Goal: Information Seeking & Learning: Check status

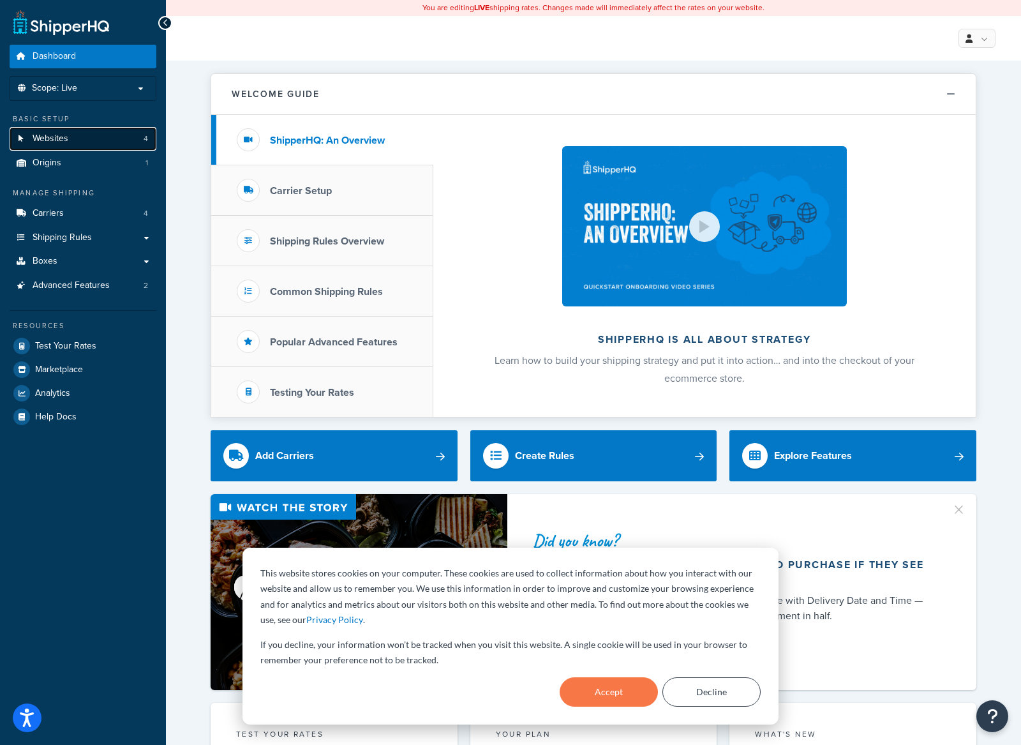
click at [70, 142] on link "Websites 4" at bounding box center [83, 139] width 147 height 24
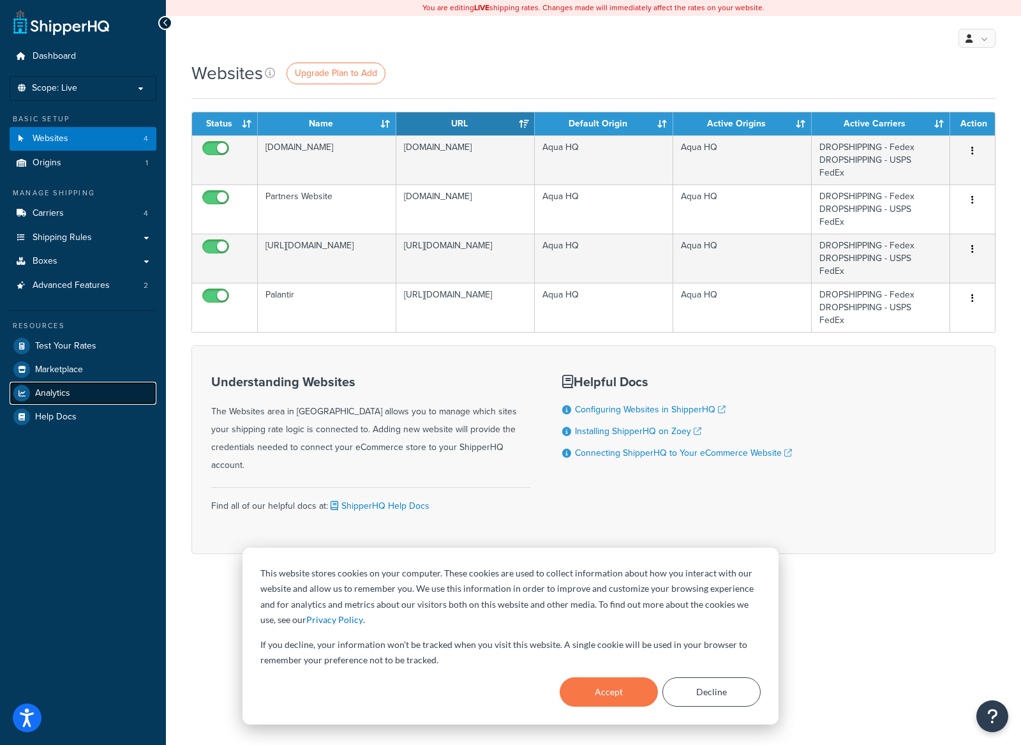
click at [106, 397] on link "Analytics" at bounding box center [83, 393] width 147 height 23
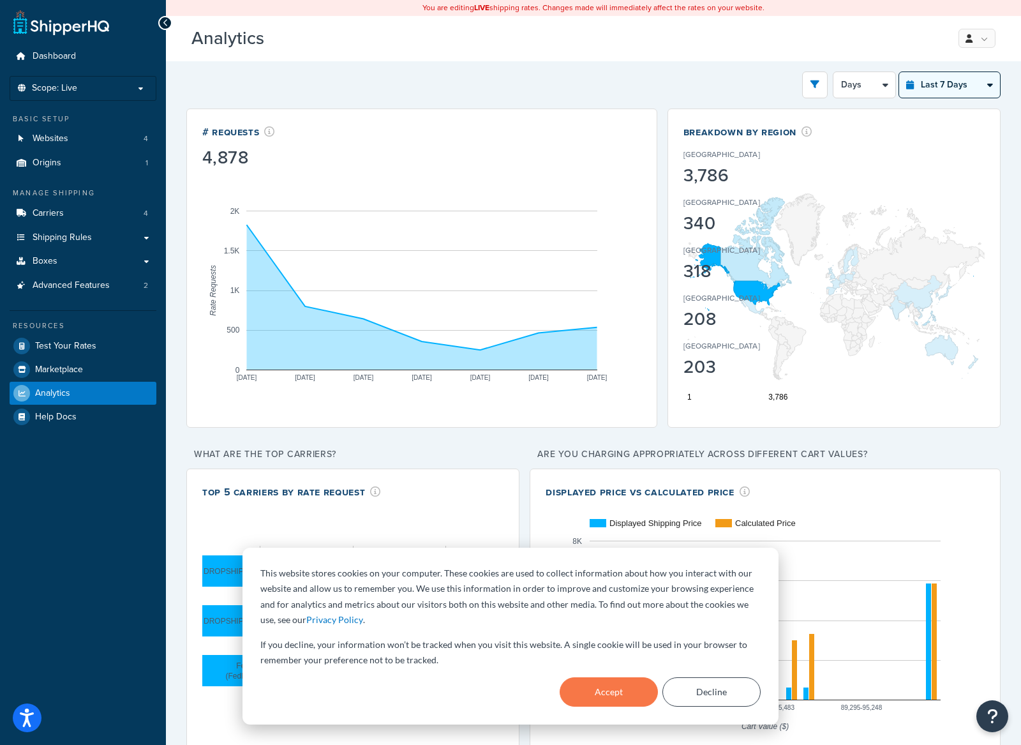
click at [960, 88] on select "Last 24 Hours Last 7 Days Last 30 Days Last 3 Months Last 6 Months Last 12 Mont…" at bounding box center [949, 85] width 101 height 26
select select "last_30_days"
click at [899, 72] on select "Last 24 Hours Last 7 Days Last 30 Days Last 3 Months Last 6 Months Last 12 Mont…" at bounding box center [949, 85] width 101 height 26
select select "5d"
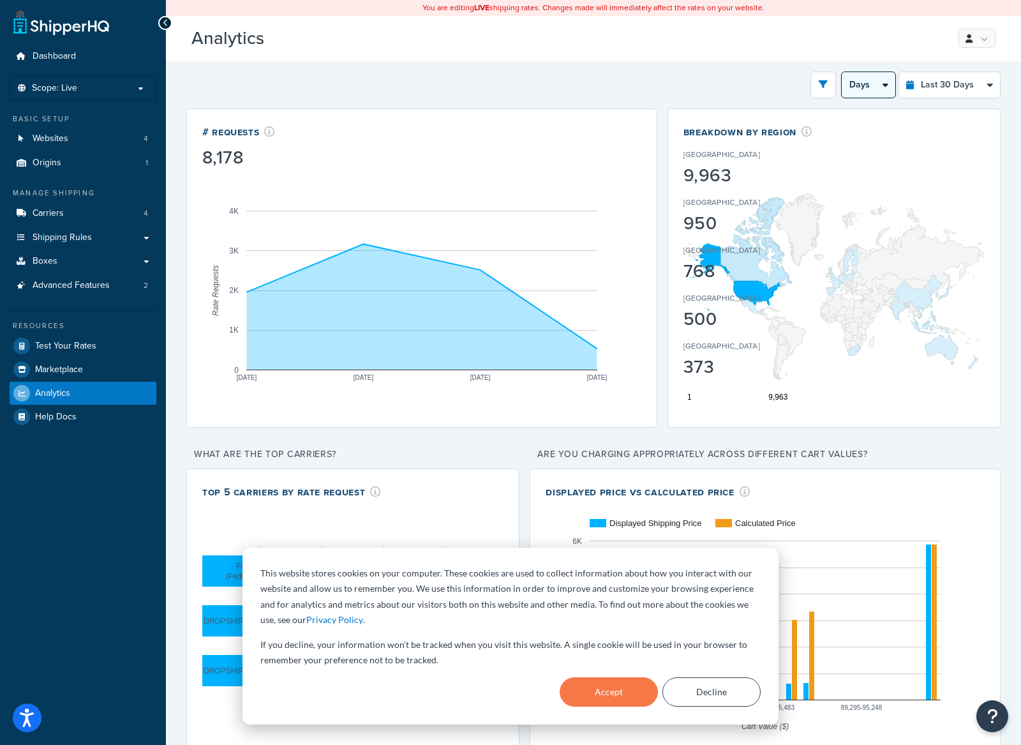
click at [870, 91] on select "Days Weeks" at bounding box center [869, 85] width 54 height 26
click at [842, 72] on select "Days Weeks" at bounding box center [869, 85] width 54 height 26
click at [929, 84] on select "Last 24 Hours Last 7 Days Last 30 Days Last 3 Months Last 6 Months Last 12 Mont…" at bounding box center [949, 85] width 101 height 26
select select "last_3_months"
click at [899, 72] on select "Last 24 Hours Last 7 Days Last 30 Days Last 3 Months Last 6 Months Last 12 Mont…" at bounding box center [949, 85] width 101 height 26
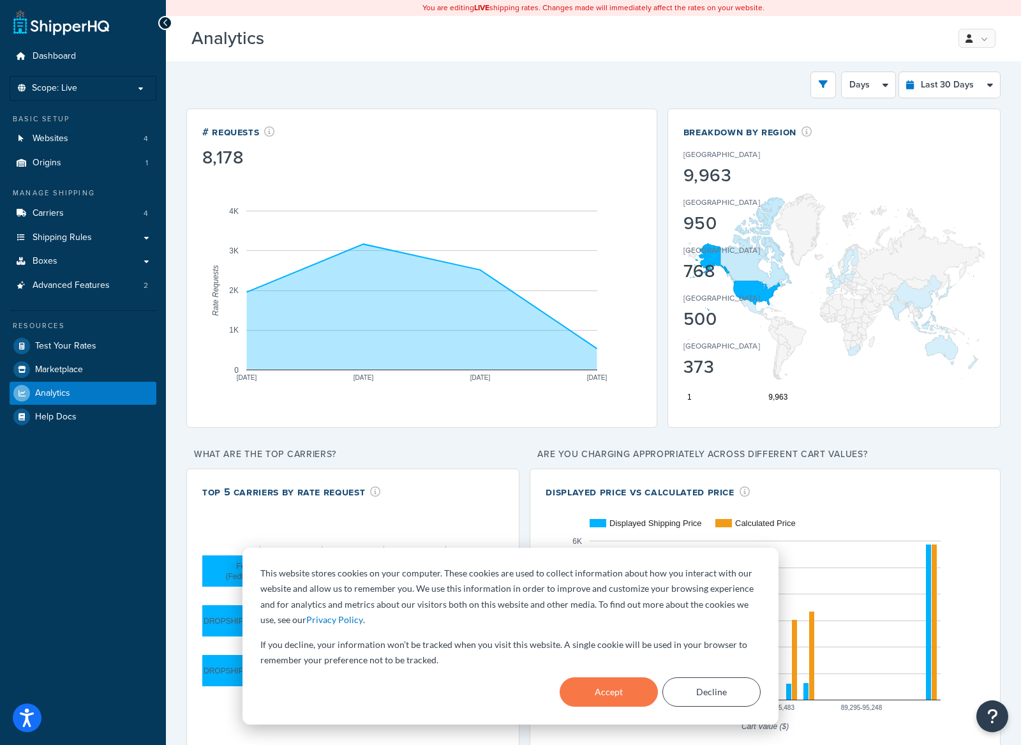
select select "1w"
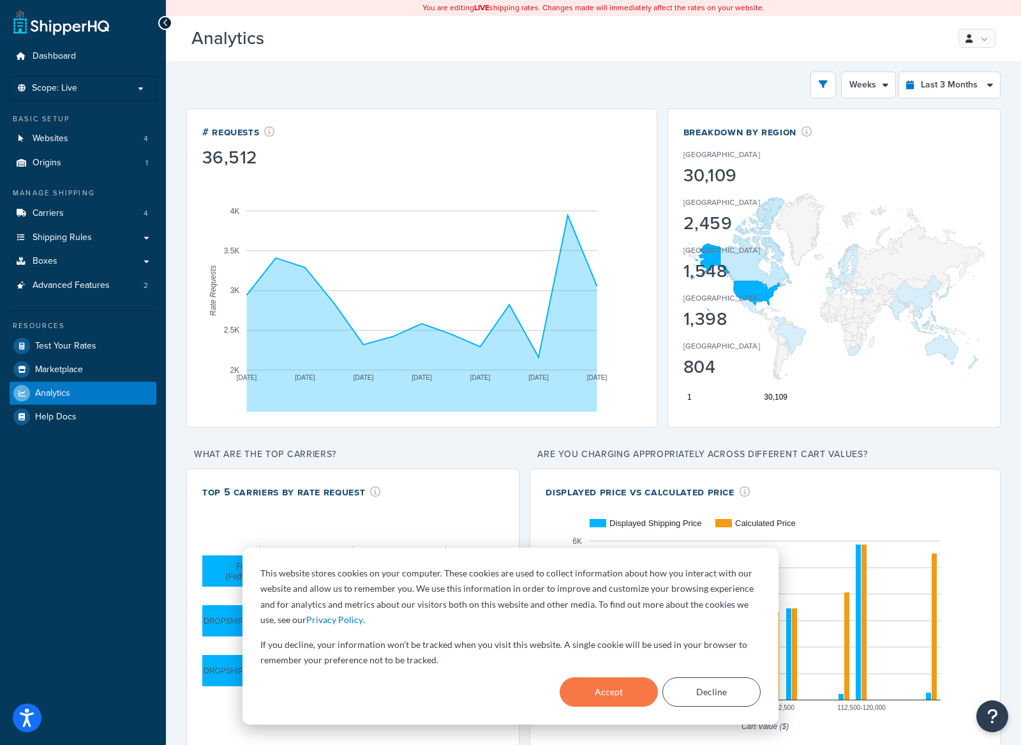
click at [385, 102] on div "Filters Website https://ts957007-container.zoeysite.com/ Palantir Partners Webs…" at bounding box center [593, 418] width 814 height 694
click at [565, 61] on div "Filters Website https://ts957007-container.zoeysite.com/ Palantir Partners Webs…" at bounding box center [593, 423] width 855 height 724
click at [946, 79] on select "Last 24 Hours Last 7 Days Last 30 Days Last 3 Months Last 6 Months Last 12 Mont…" at bounding box center [949, 85] width 101 height 26
select select "last_30_days"
click at [899, 72] on select "Last 24 Hours Last 7 Days Last 30 Days Last 3 Months Last 6 Months Last 12 Mont…" at bounding box center [949, 85] width 101 height 26
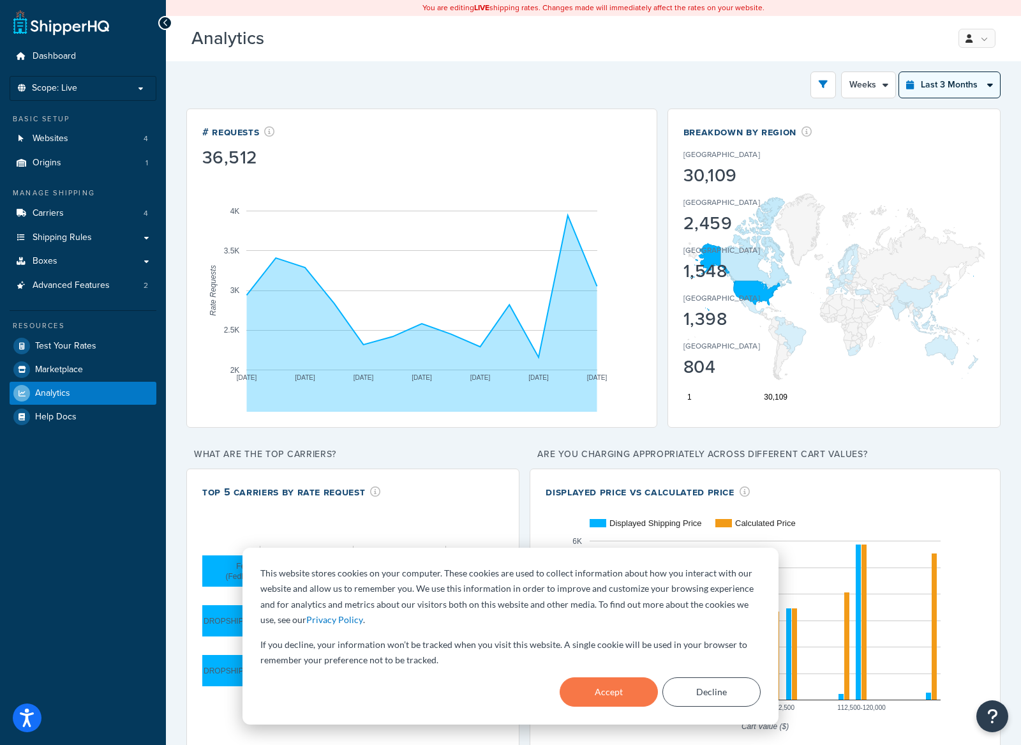
select select "5d"
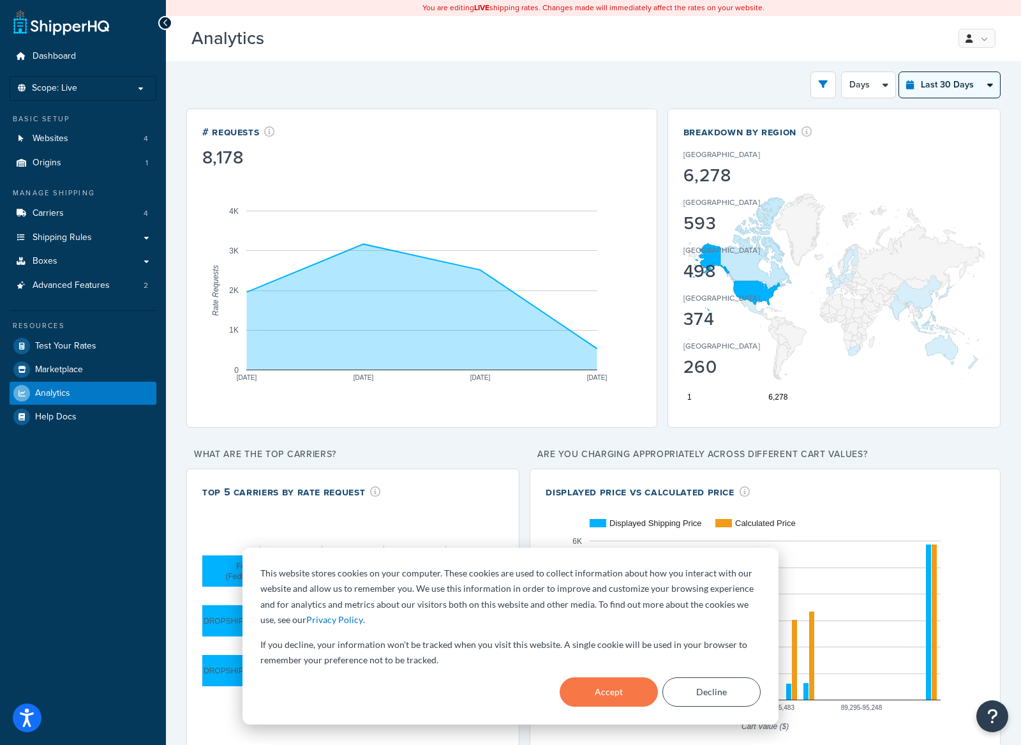
click at [957, 85] on select "Last 24 Hours Last 7 Days Last 30 Days Last 3 Months Last 6 Months Last 12 Mont…" at bounding box center [949, 85] width 101 height 26
select select "last_3_months"
click at [899, 72] on select "Last 24 Hours Last 7 Days Last 30 Days Last 3 Months Last 6 Months Last 12 Mont…" at bounding box center [949, 85] width 101 height 26
select select "1w"
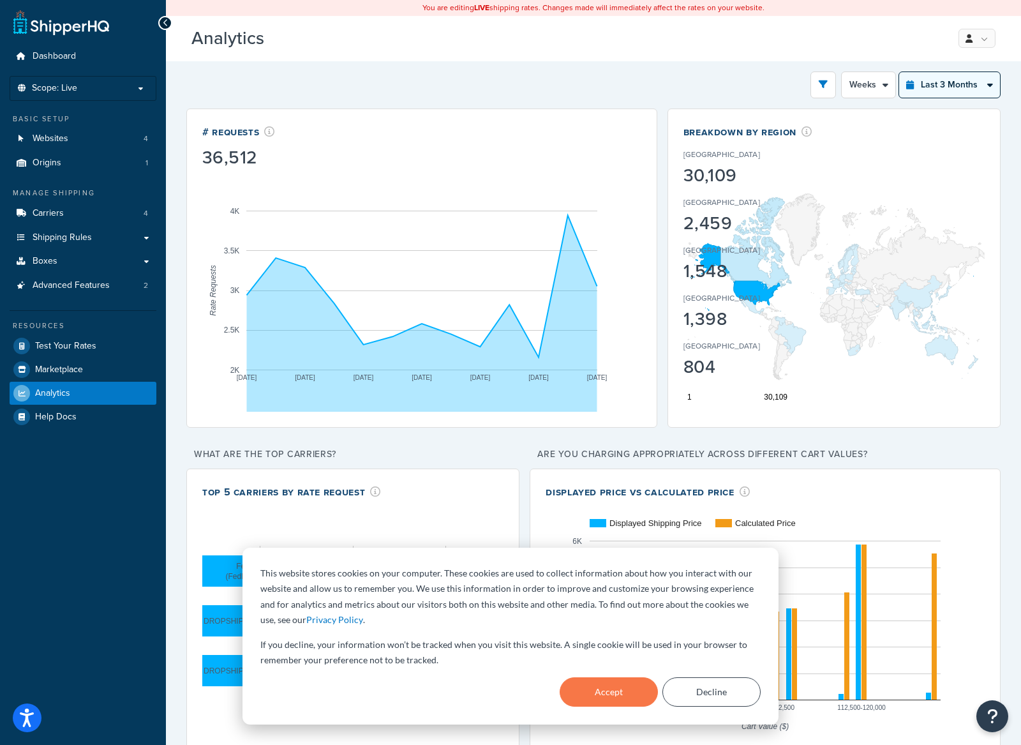
click at [974, 89] on select "Last 24 Hours Last 7 Days Last 30 Days Last 3 Months Last 6 Months Last 12 Mont…" at bounding box center [949, 85] width 101 height 26
select select "last_6_months"
click at [899, 72] on select "Last 24 Hours Last 7 Days Last 30 Days Last 3 Months Last 6 Months Last 12 Mont…" at bounding box center [949, 85] width 101 height 26
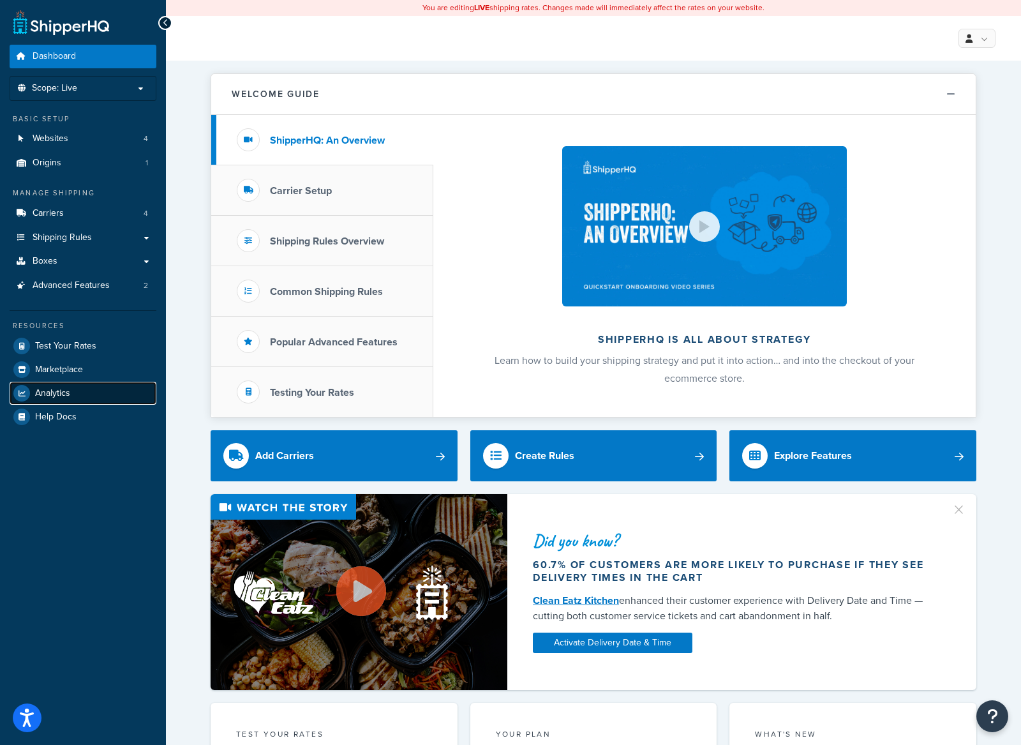
click at [90, 397] on link "Analytics" at bounding box center [83, 393] width 147 height 23
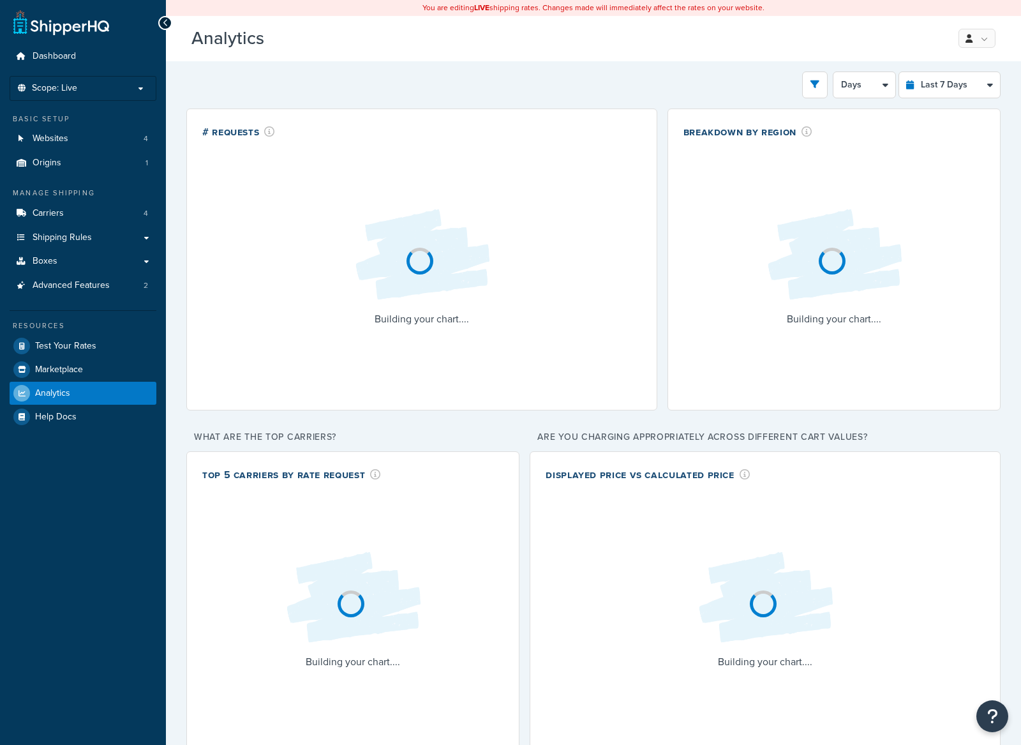
select select "last_7_days"
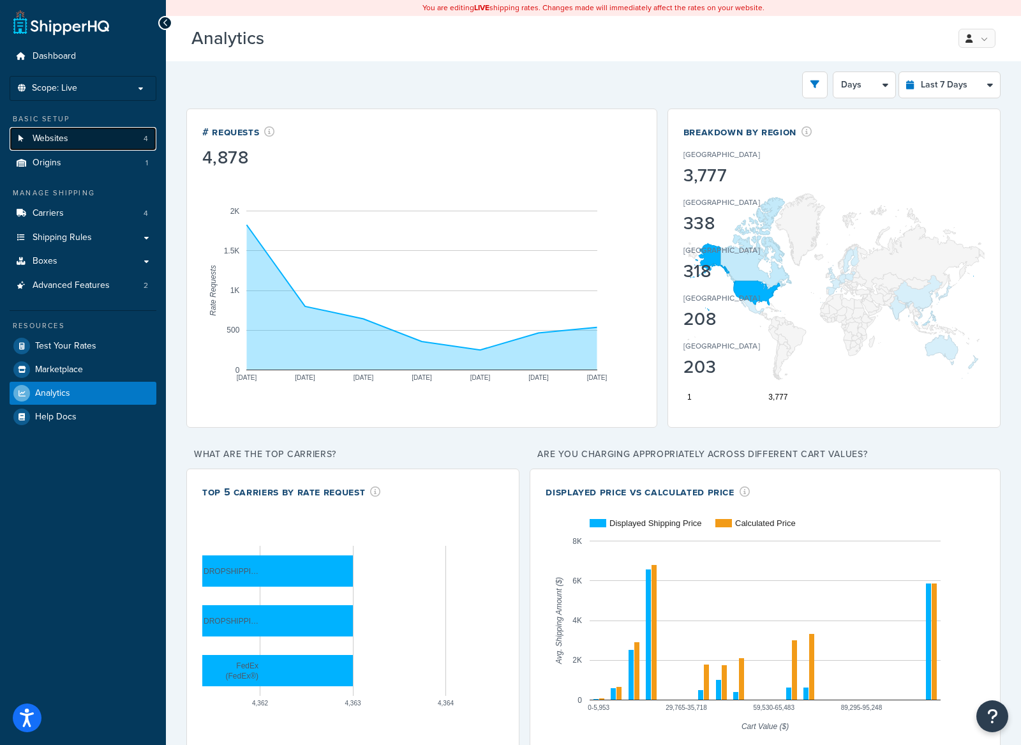
click at [111, 142] on link "Websites 4" at bounding box center [83, 139] width 147 height 24
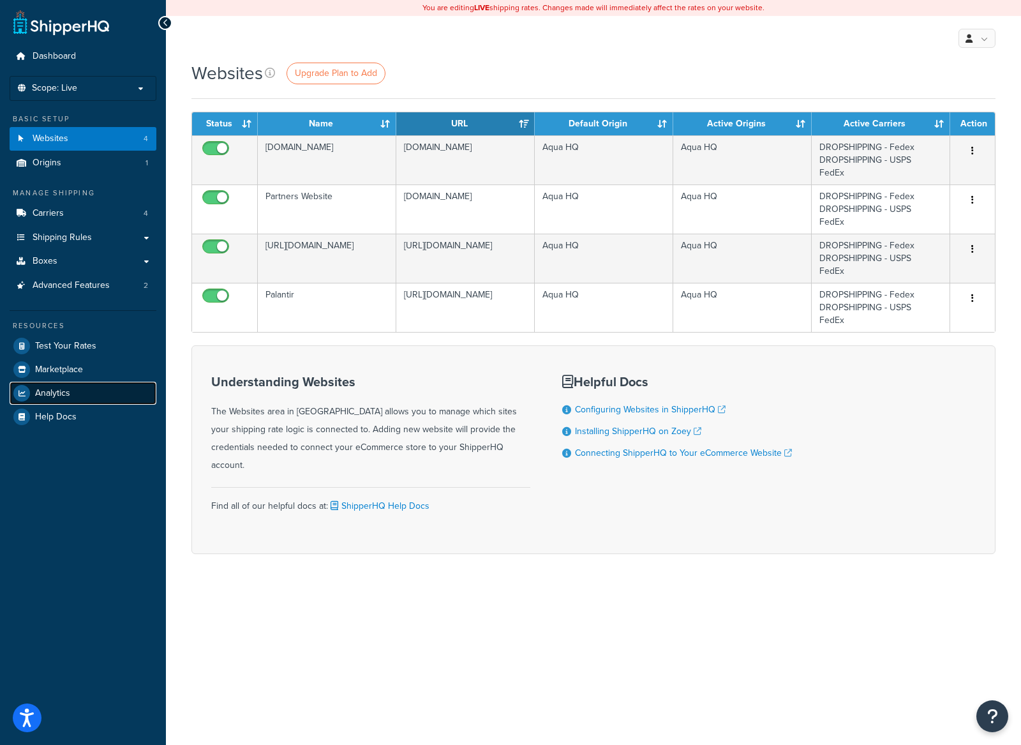
click at [55, 392] on span "Analytics" at bounding box center [52, 393] width 35 height 11
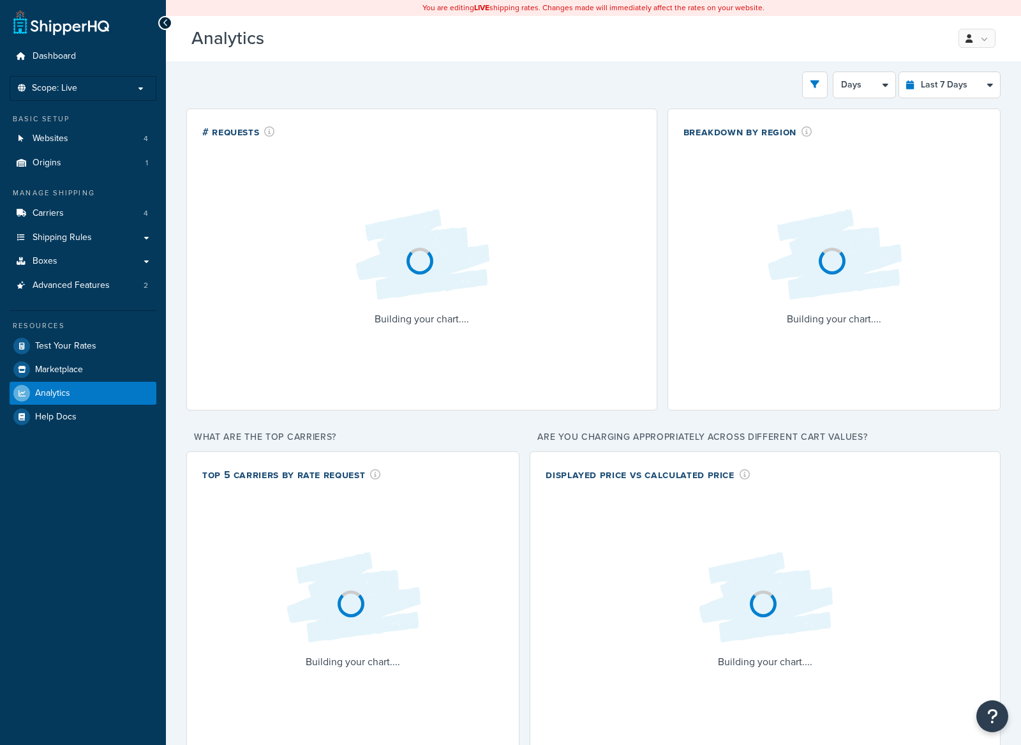
select select "last_7_days"
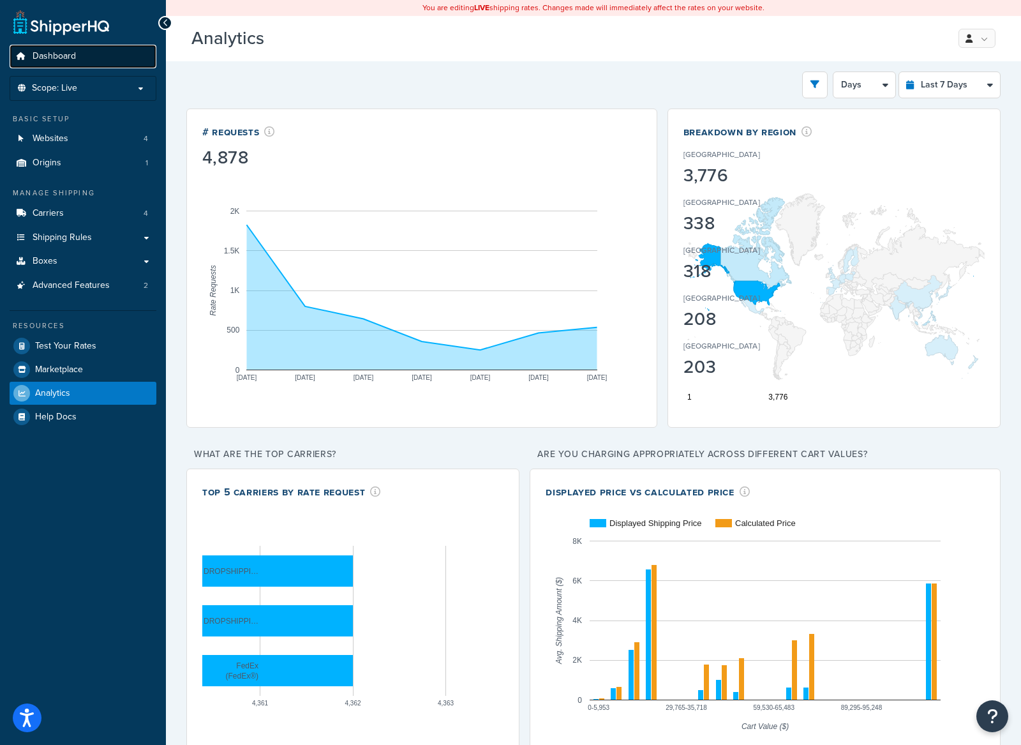
click at [96, 61] on link "Dashboard" at bounding box center [83, 57] width 147 height 24
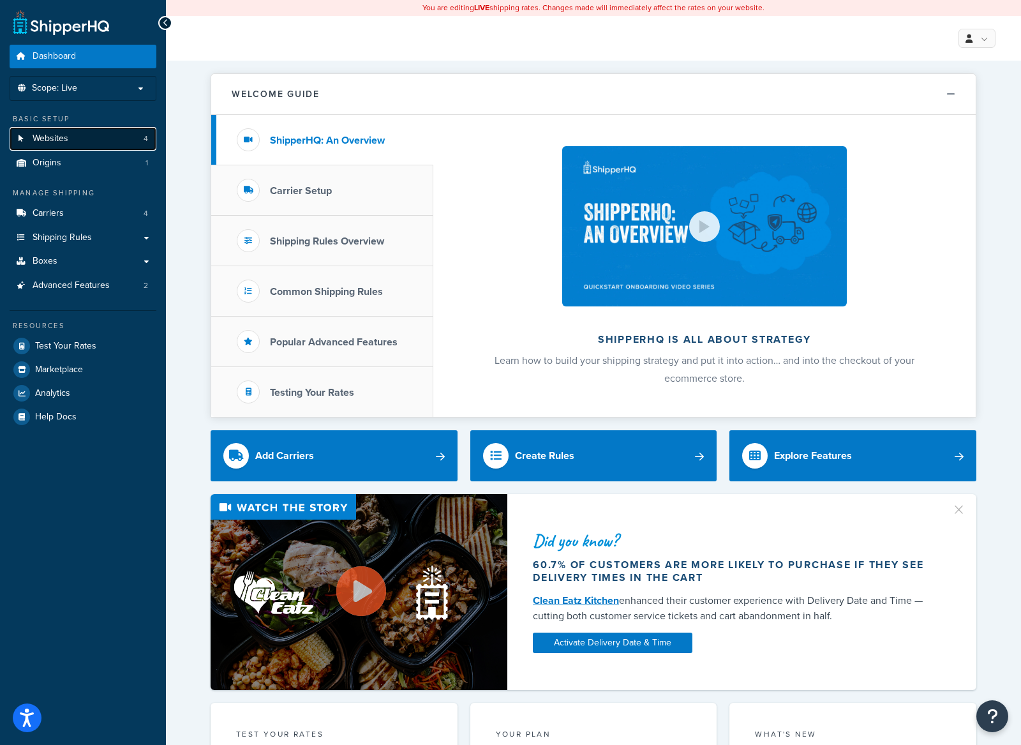
click at [102, 140] on link "Websites 4" at bounding box center [83, 139] width 147 height 24
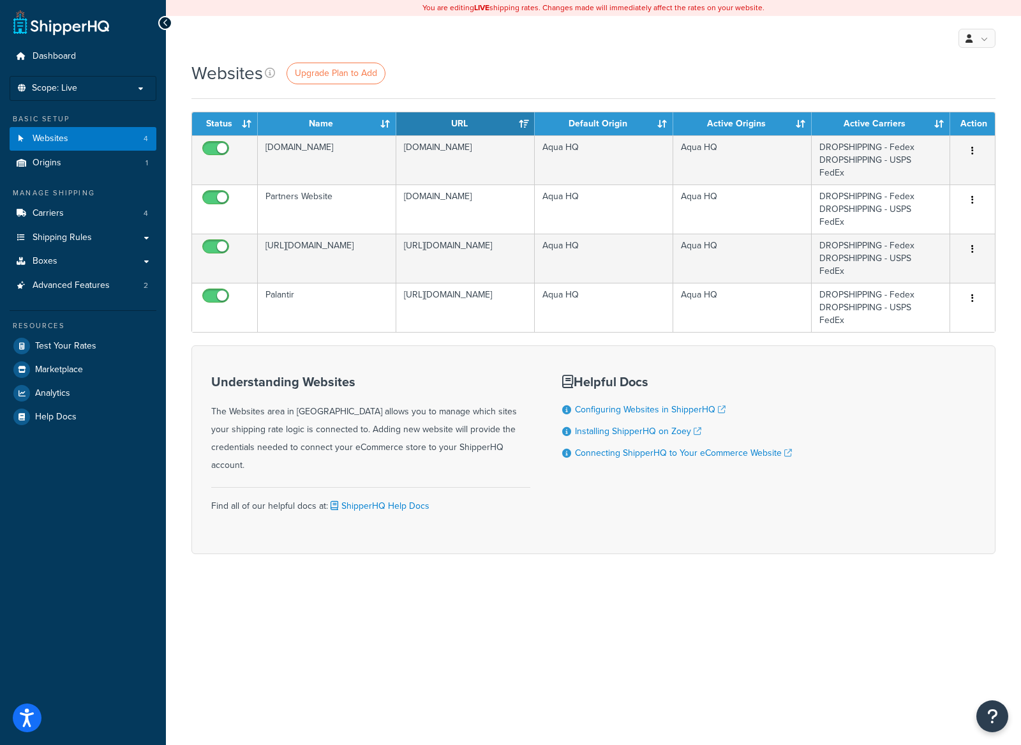
click at [537, 79] on div "Websites Upgrade Plan to Add" at bounding box center [593, 73] width 804 height 25
click at [66, 218] on link "Carriers 4" at bounding box center [83, 214] width 147 height 24
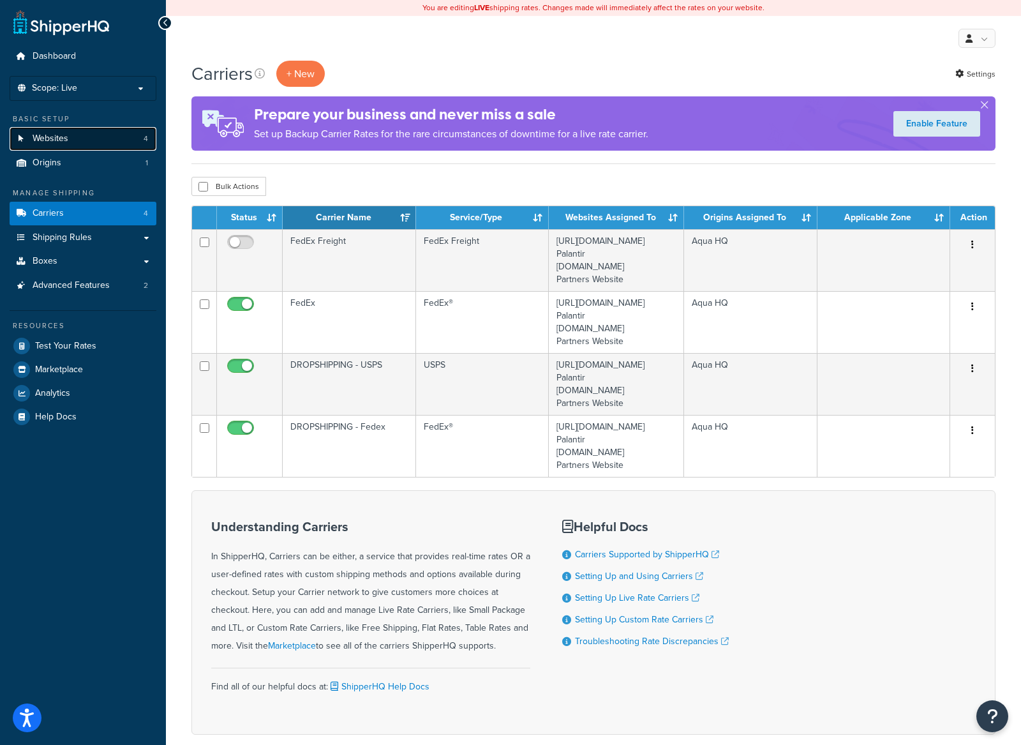
click at [80, 147] on link "Websites 4" at bounding box center [83, 139] width 147 height 24
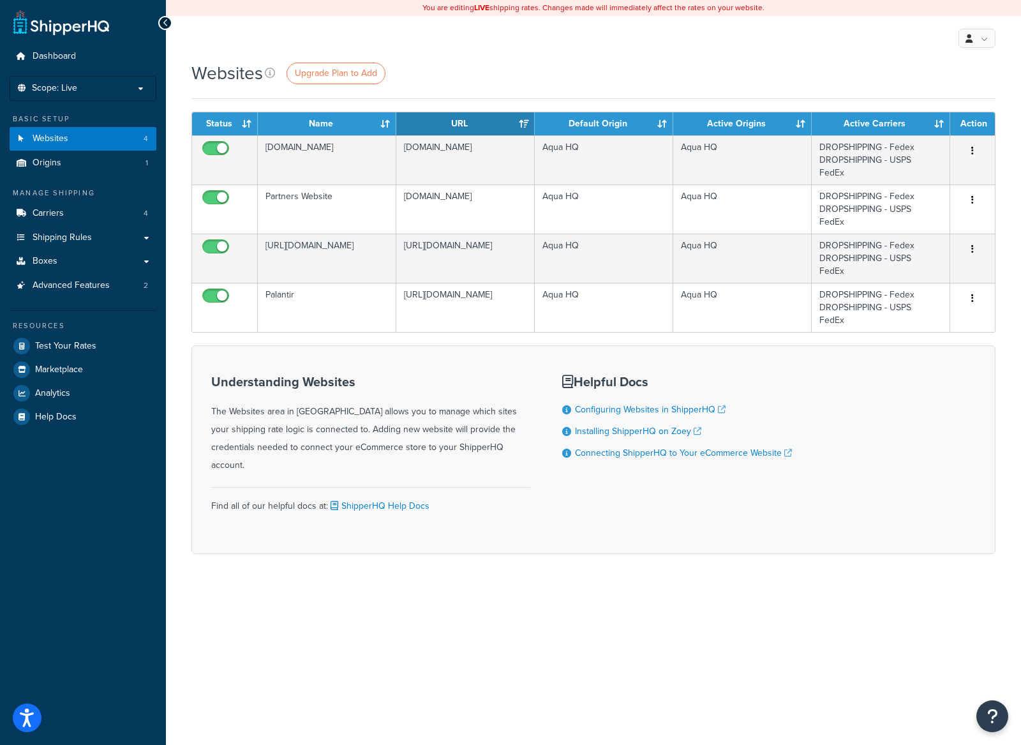
click at [363, 341] on form "Status Name URL Default Origin Active Origins Active Carriers Action [DOMAIN_NA…" at bounding box center [593, 333] width 804 height 442
click at [84, 391] on link "Analytics" at bounding box center [83, 393] width 147 height 23
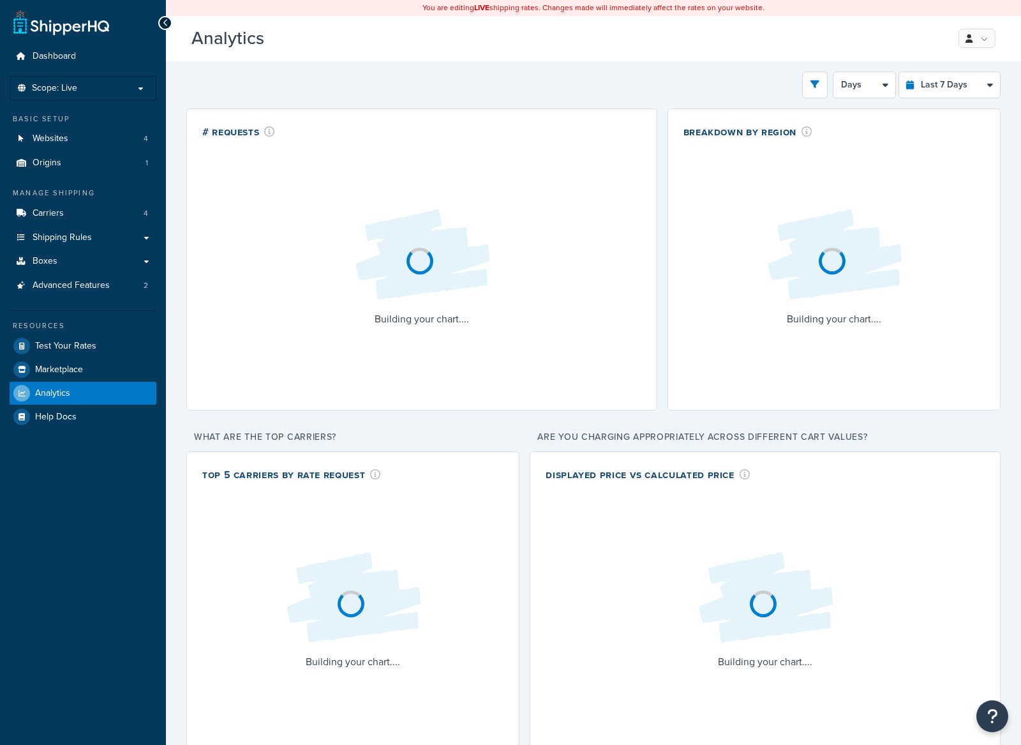
select select "last_7_days"
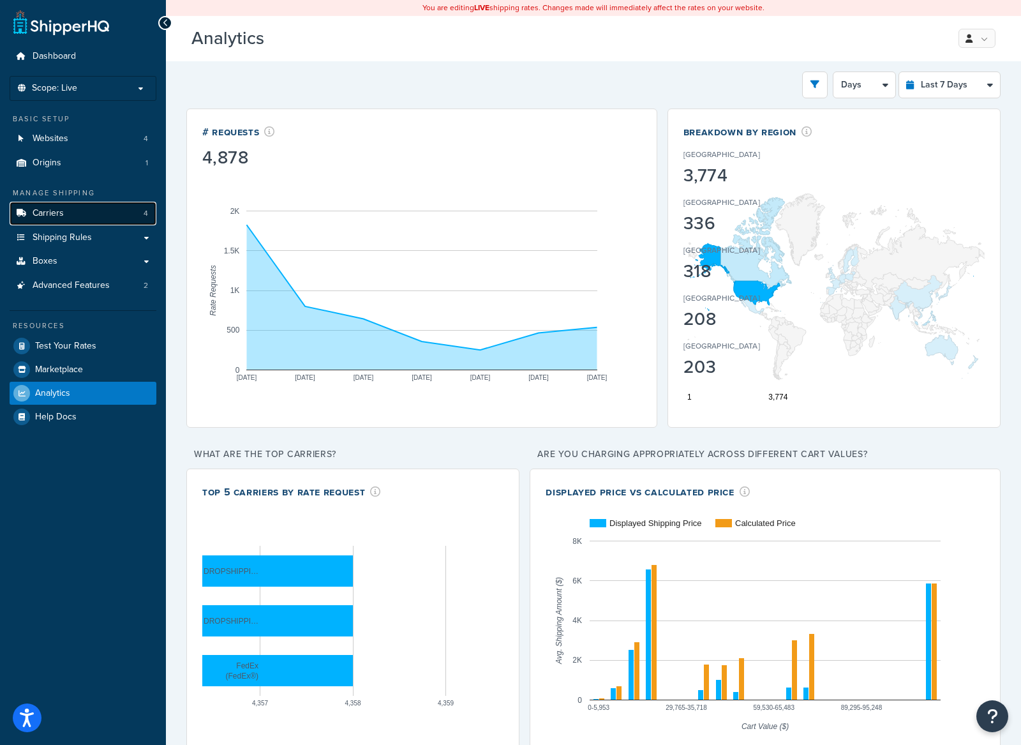
click at [61, 218] on span "Carriers" at bounding box center [48, 213] width 31 height 11
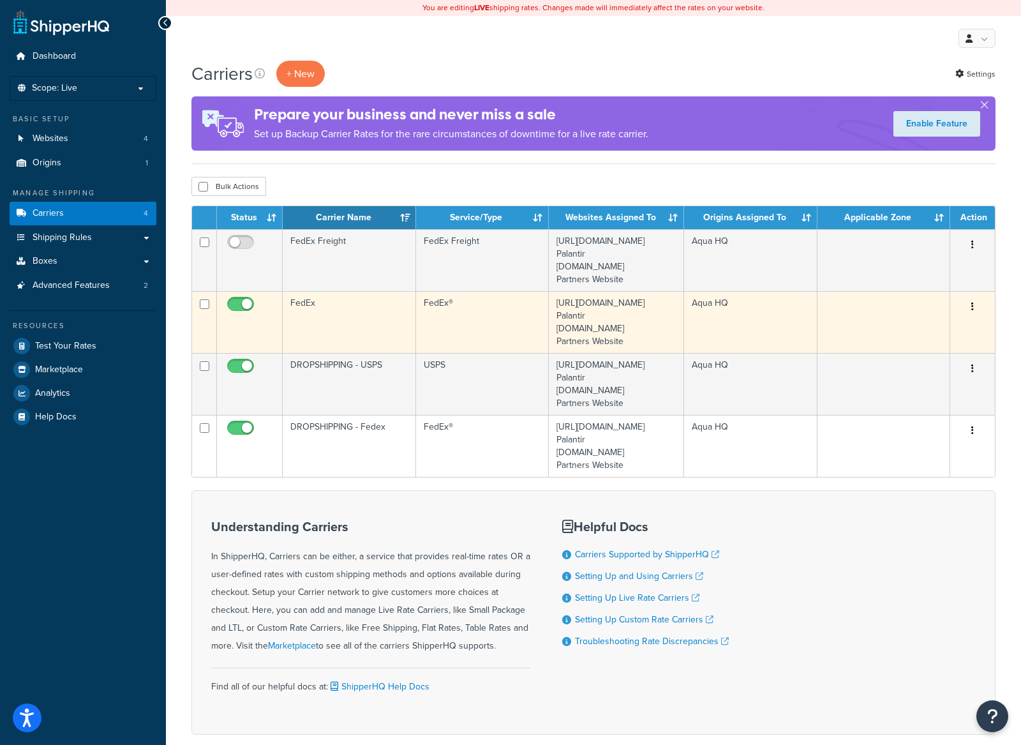
click at [352, 332] on td "FedEx" at bounding box center [349, 322] width 133 height 62
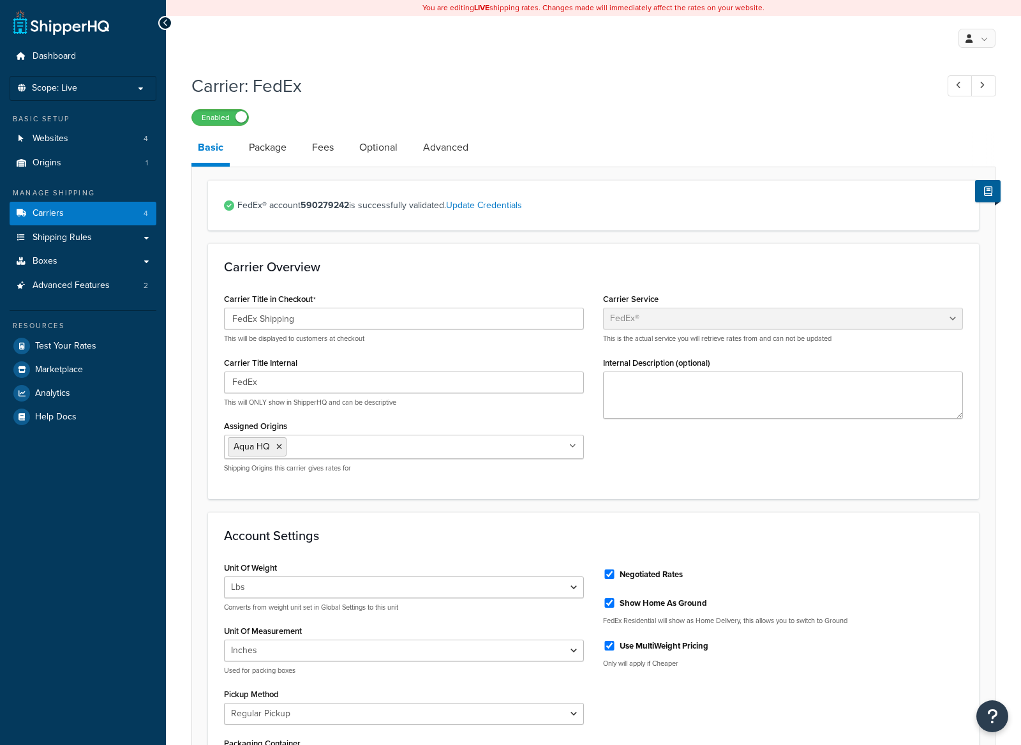
select select "fedEx"
select select "REGULAR_PICKUP"
select select "YOUR_PACKAGING"
click at [82, 140] on link "Websites 4" at bounding box center [83, 139] width 147 height 24
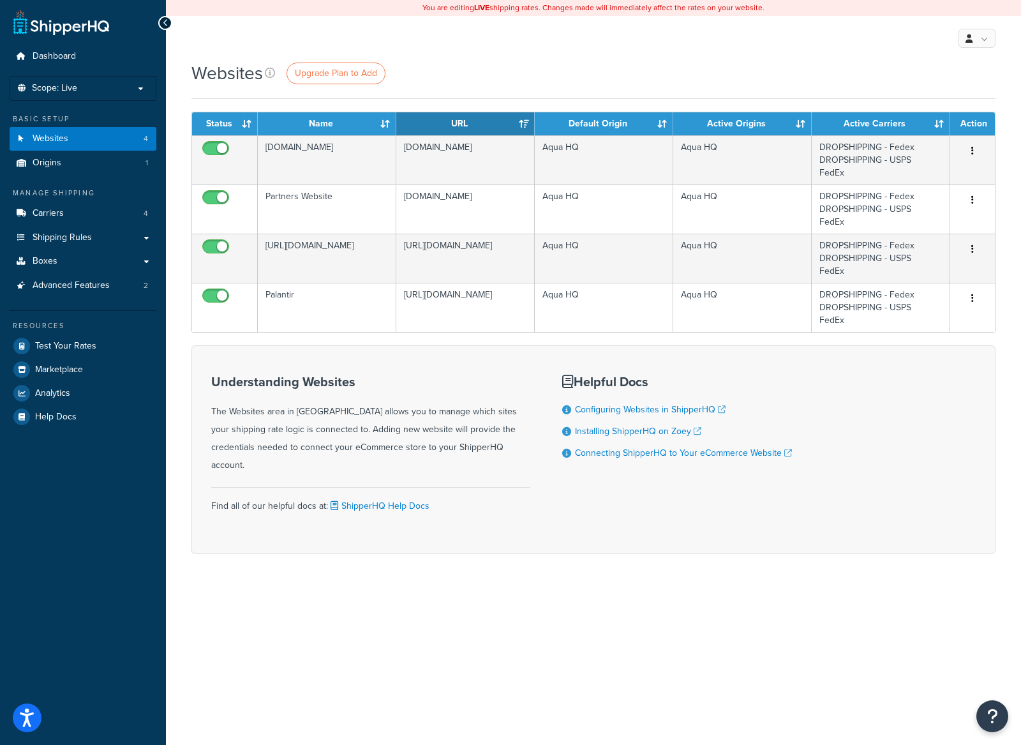
click at [360, 340] on form "Status Name URL Default Origin Active Origins Active Carriers Action Selkirk.co…" at bounding box center [593, 333] width 804 height 442
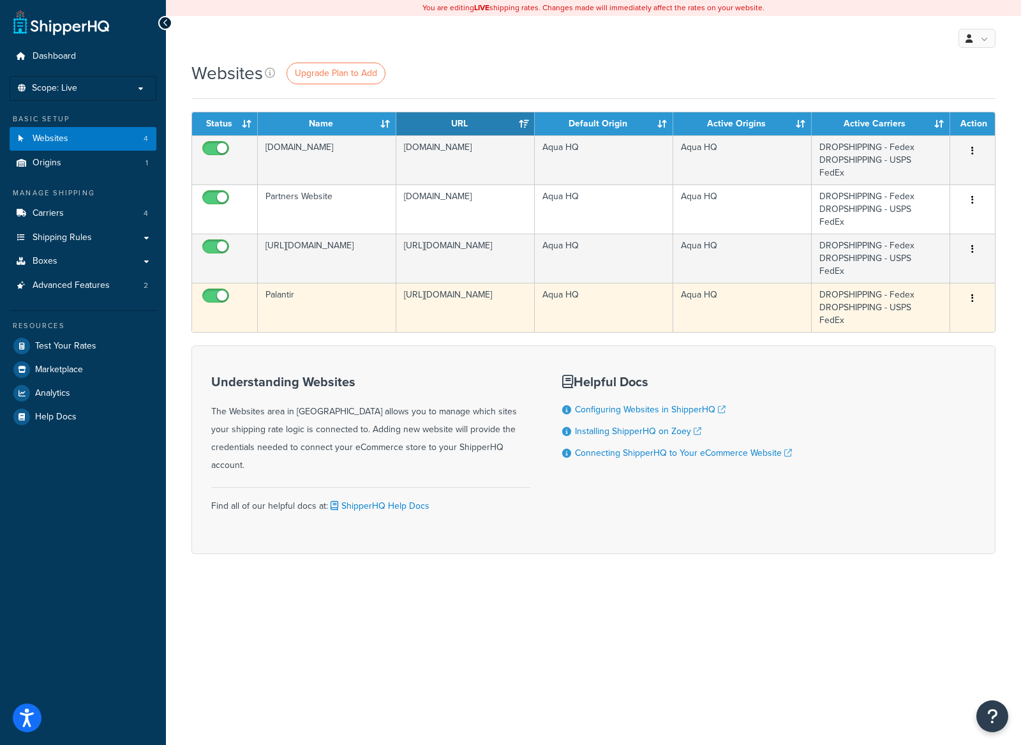
click at [439, 297] on td "[URL][DOMAIN_NAME]" at bounding box center [465, 307] width 138 height 49
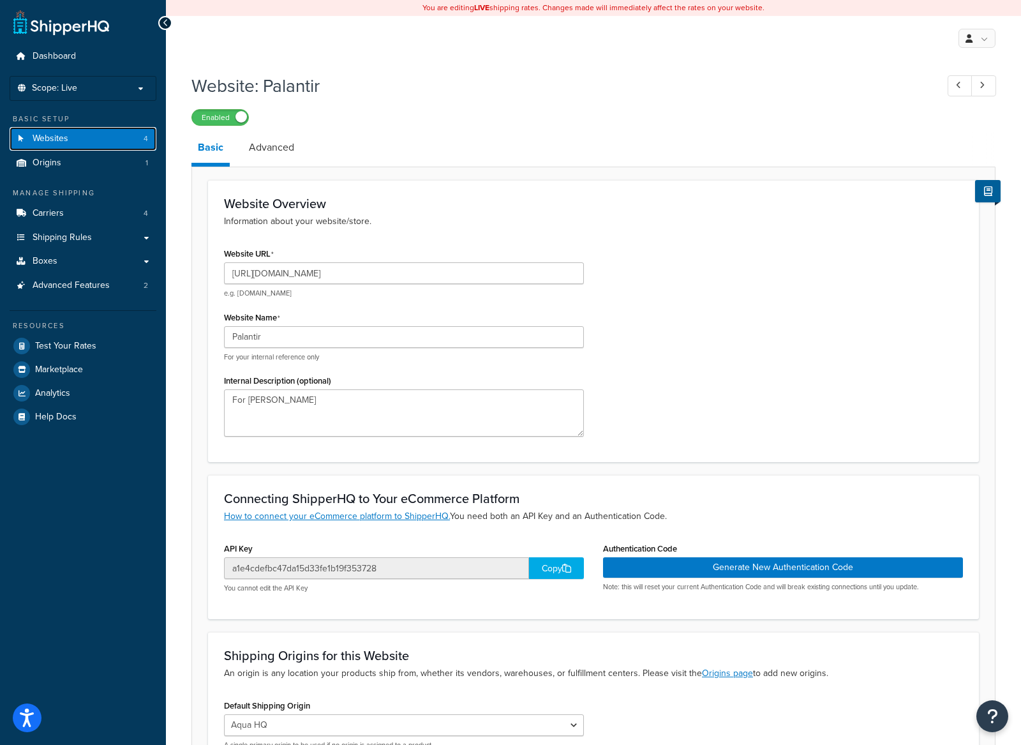
click at [122, 137] on link "Websites 4" at bounding box center [83, 139] width 147 height 24
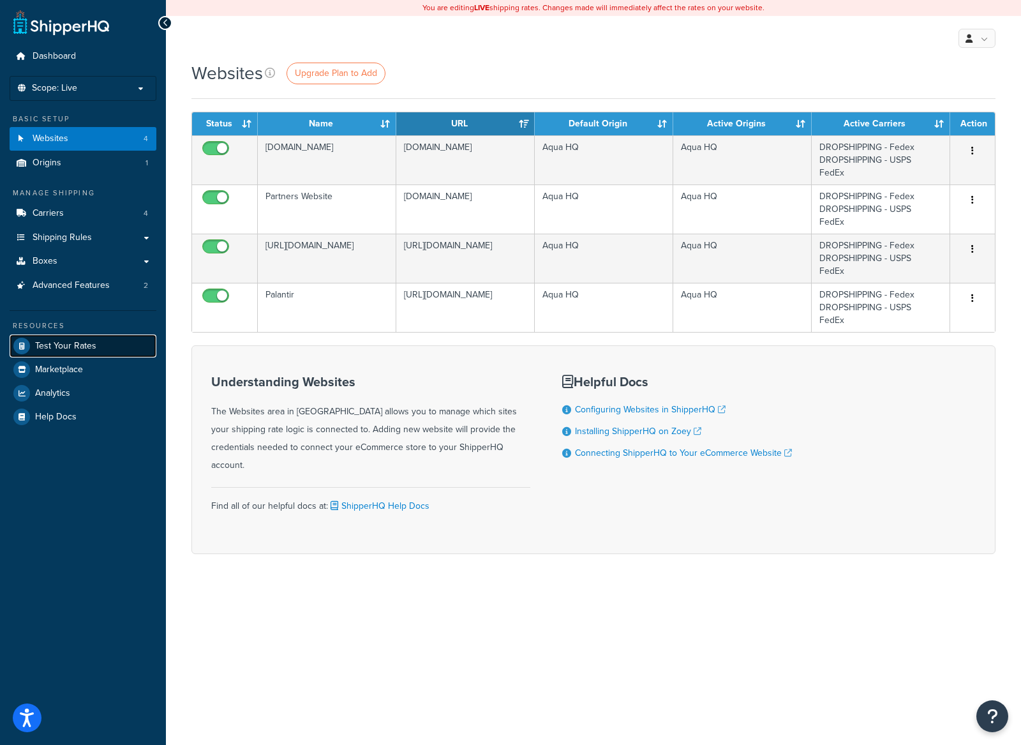
click at [56, 341] on span "Test Your Rates" at bounding box center [65, 346] width 61 height 11
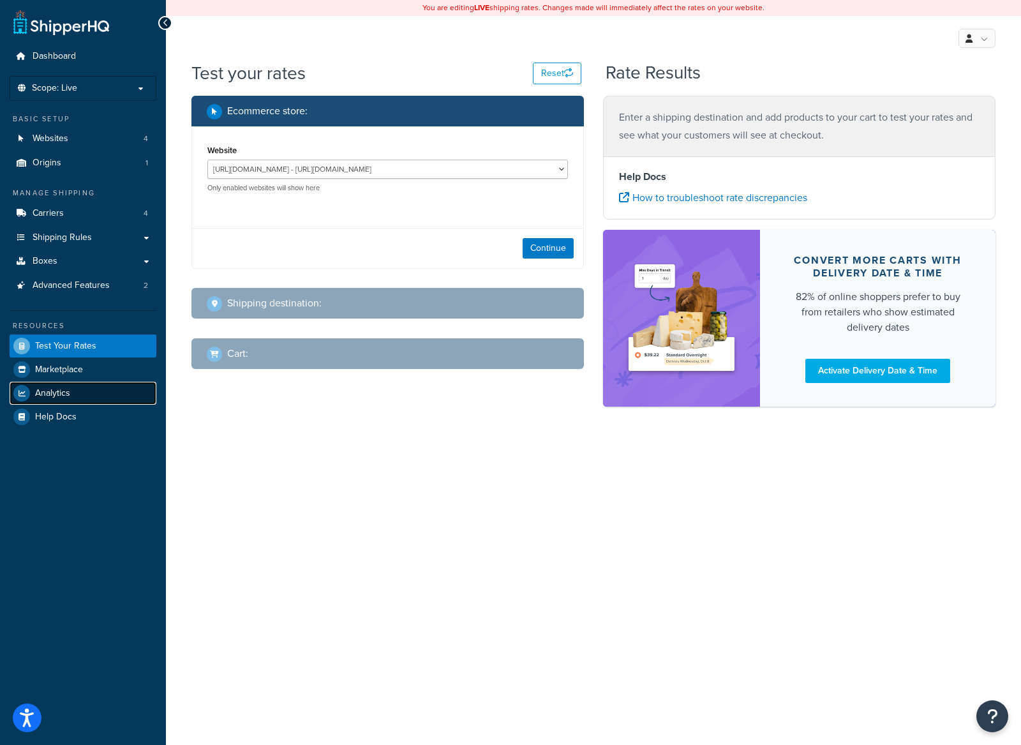
click at [82, 388] on link "Analytics" at bounding box center [83, 393] width 147 height 23
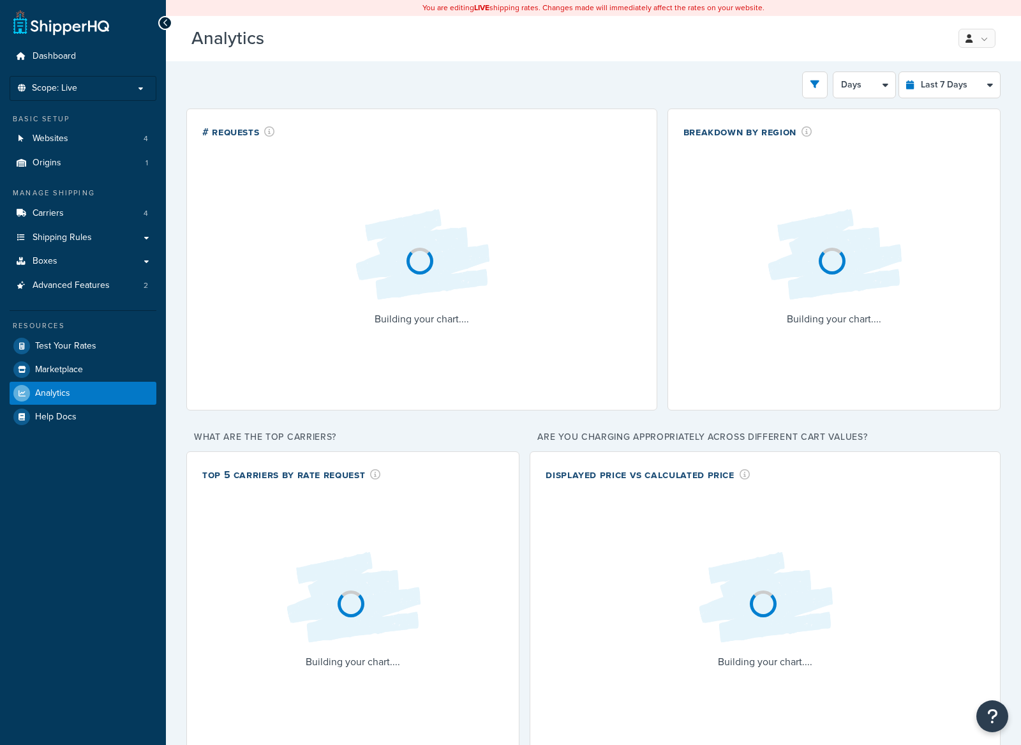
select select "last_7_days"
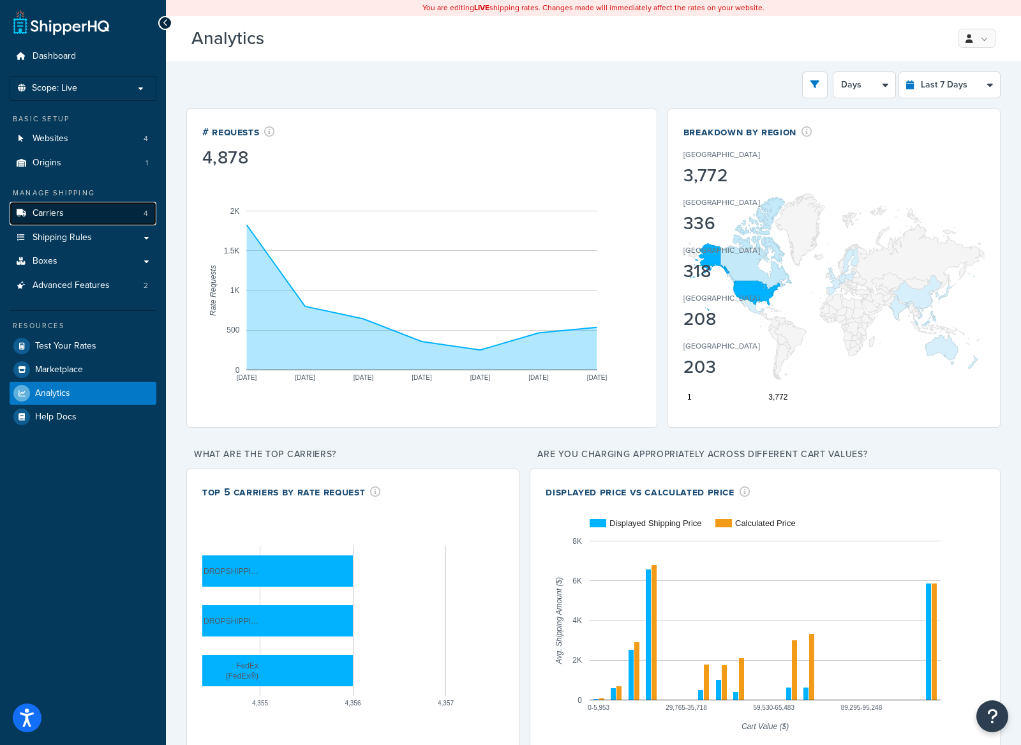
click at [87, 211] on link "Carriers 4" at bounding box center [83, 214] width 147 height 24
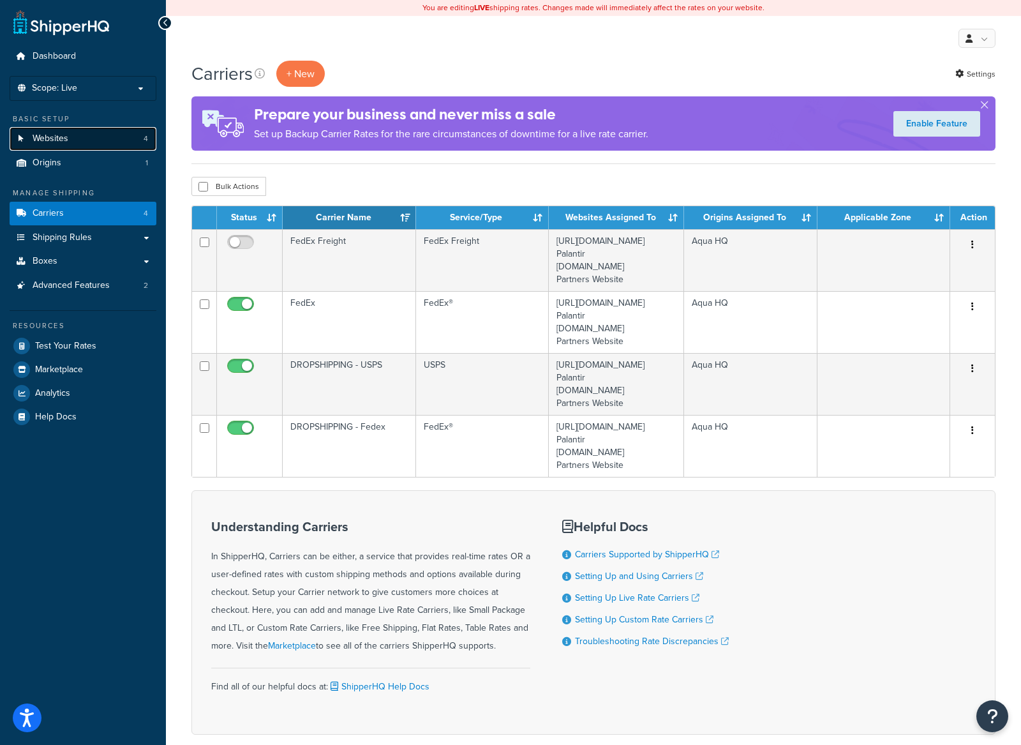
click at [60, 139] on span "Websites" at bounding box center [51, 138] width 36 height 11
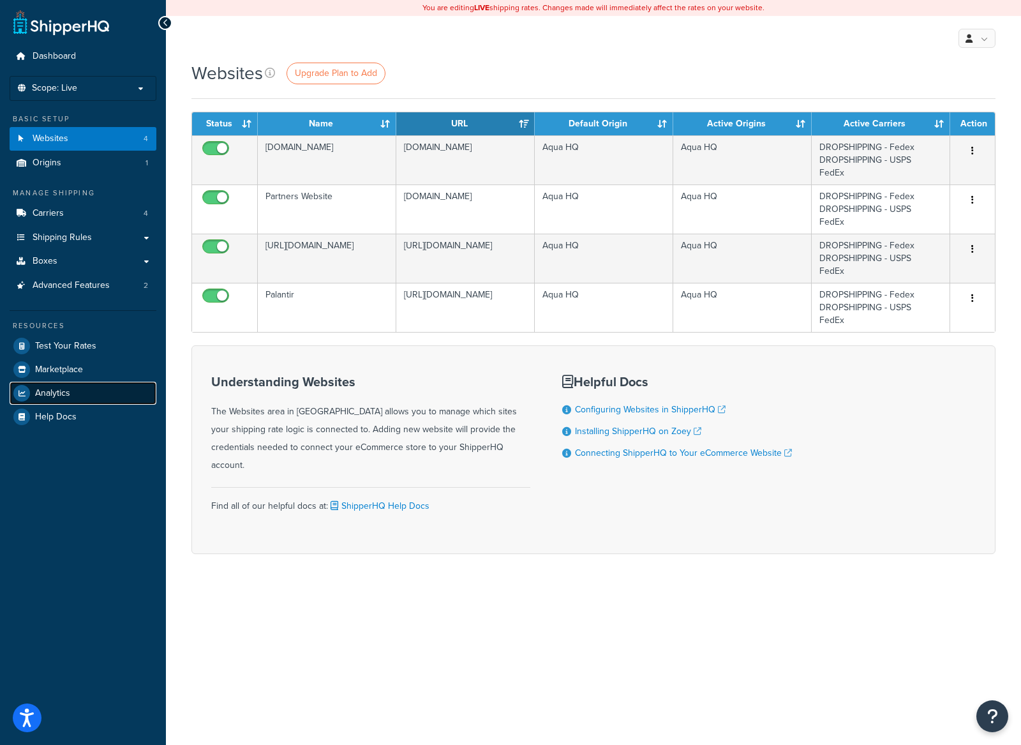
click at [83, 395] on link "Analytics" at bounding box center [83, 393] width 147 height 23
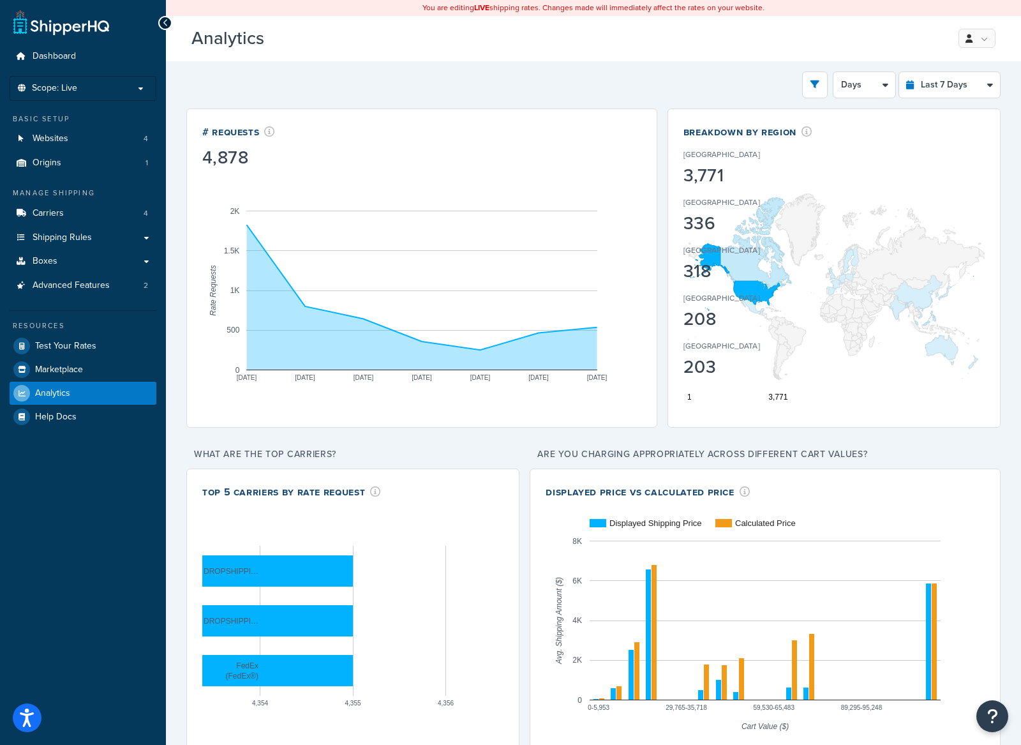
click at [816, 84] on icon "open filter drawer" at bounding box center [814, 84] width 9 height 9
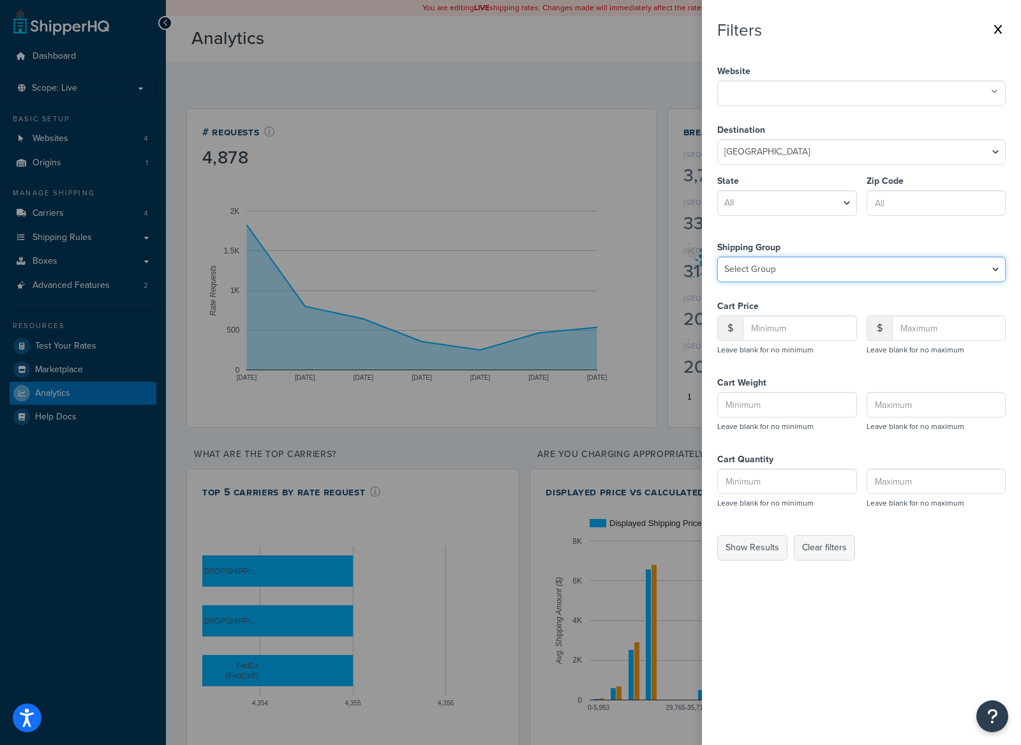
click at [815, 270] on select "Select Group All Products not assigned to a Shipping Group Large Medium Small S…" at bounding box center [861, 269] width 288 height 26
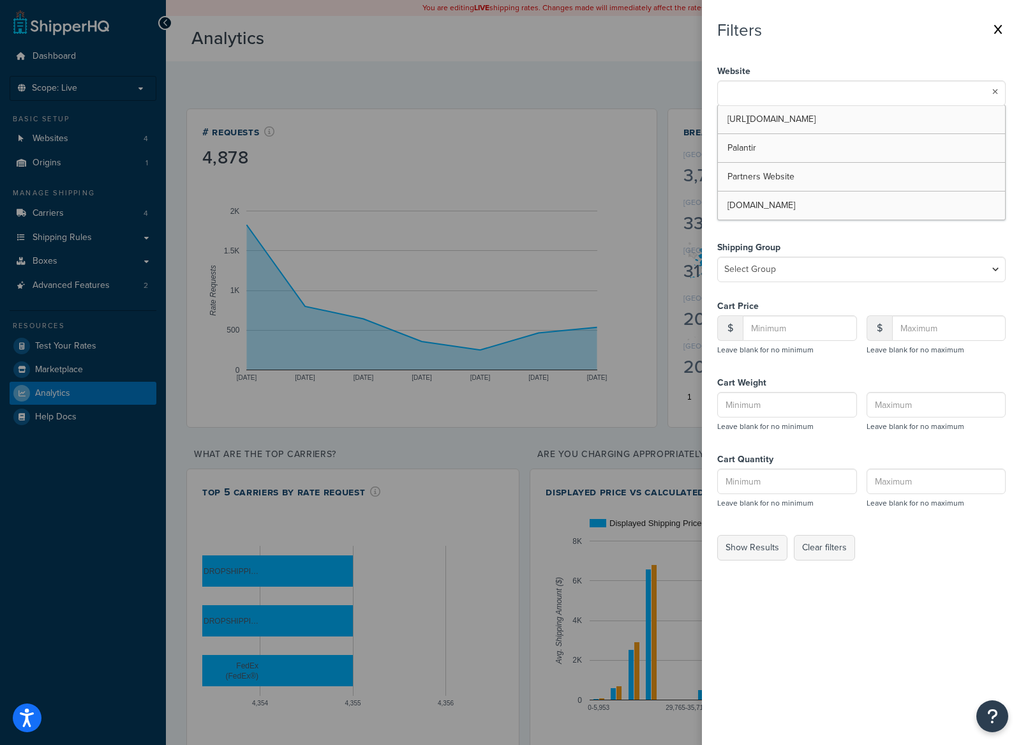
click at [885, 81] on ul at bounding box center [861, 93] width 288 height 26
click at [762, 547] on button "Show Results" at bounding box center [752, 548] width 70 height 26
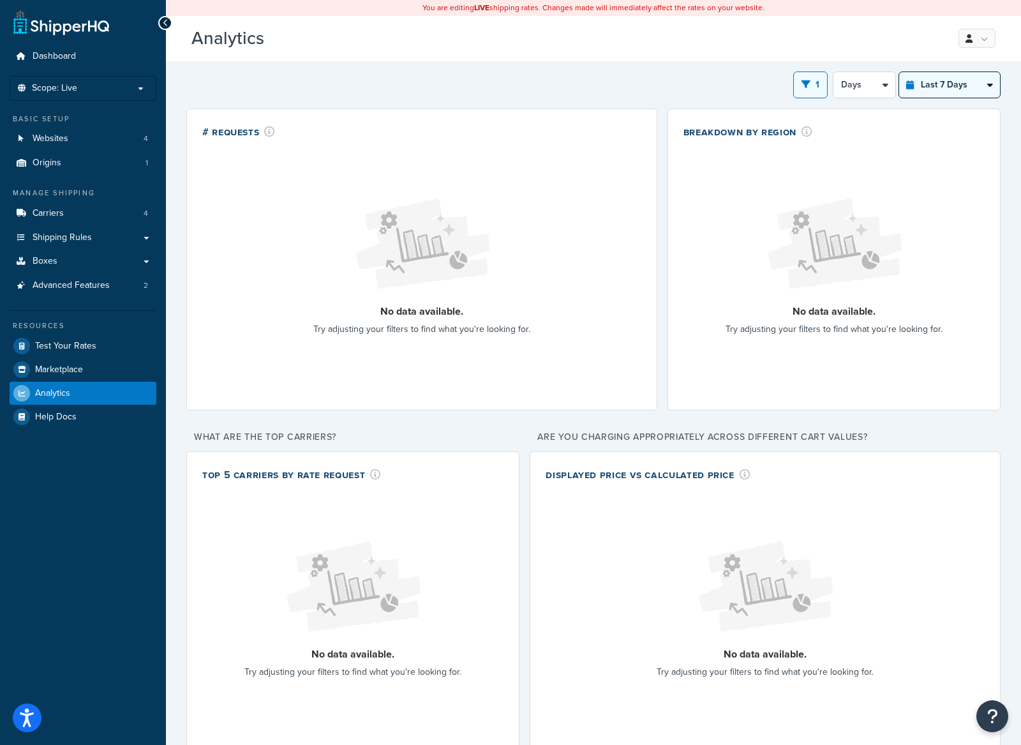
click at [939, 90] on select "Last 24 Hours Last 7 Days Last 30 Days Last 3 Months Last 6 Months Last 12 Mont…" at bounding box center [949, 85] width 101 height 26
select select "last_30_days"
click at [899, 72] on select "Last 24 Hours Last 7 Days Last 30 Days Last 3 Months Last 6 Months Last 12 Mont…" at bounding box center [949, 85] width 101 height 26
select select "5d"
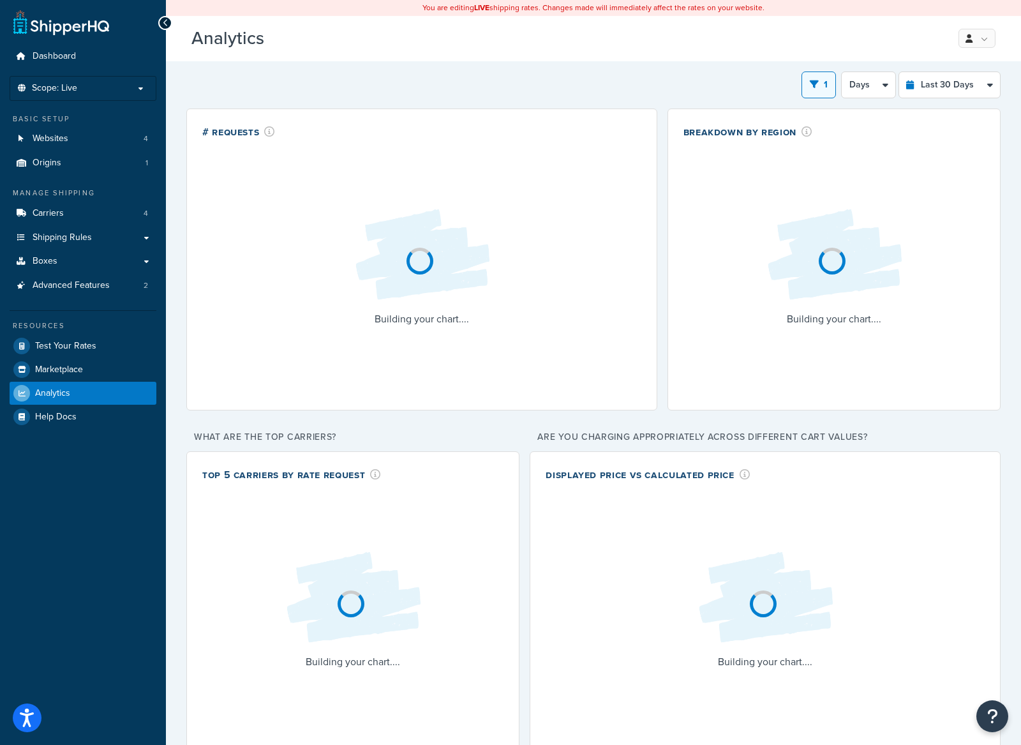
click at [385, 90] on div "1 Filters Website Palantir https://ts957007-container.zoeysite.com/ Partners We…" at bounding box center [593, 84] width 814 height 27
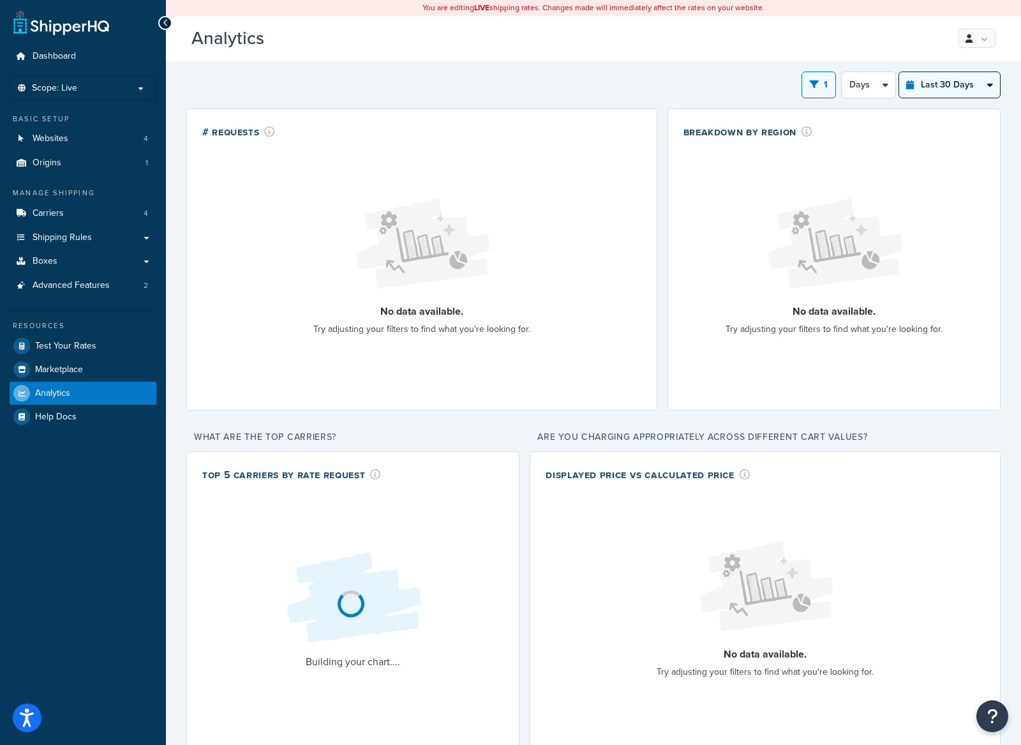
click at [933, 85] on select "Last 24 Hours Last 7 Days Last 30 Days Last 3 Months Last 6 Months Last 12 Mont…" at bounding box center [949, 85] width 101 height 26
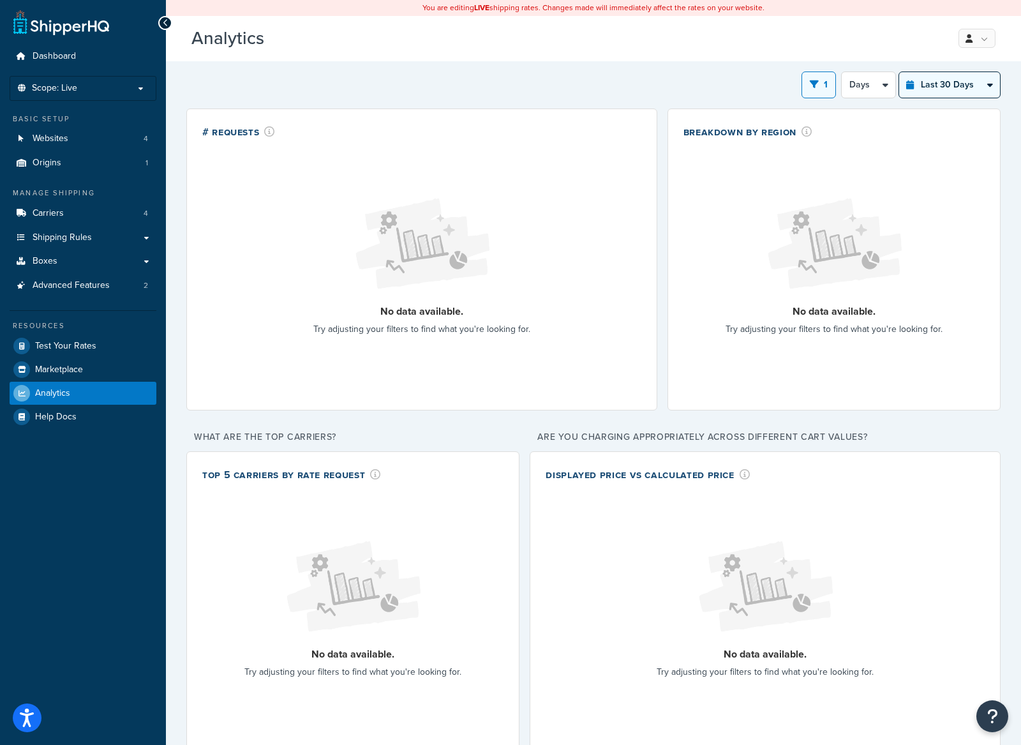
select select "last_6_months"
click at [899, 72] on select "Last 24 Hours Last 7 Days Last 30 Days Last 3 Months Last 6 Months Last 12 Mont…" at bounding box center [949, 85] width 101 height 26
select select "1w"
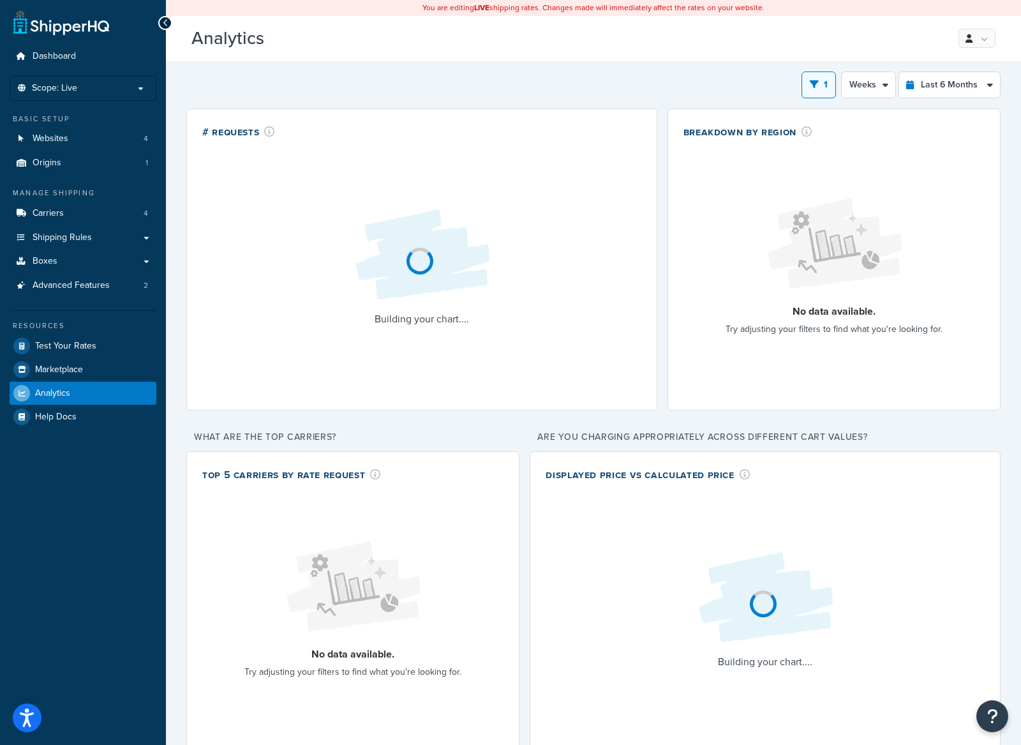
drag, startPoint x: 523, startPoint y: 86, endPoint x: 503, endPoint y: 87, distance: 19.8
click at [522, 86] on div "1 Filters Website Palantir https://ts957007-container.zoeysite.com/ Partners We…" at bounding box center [593, 84] width 814 height 27
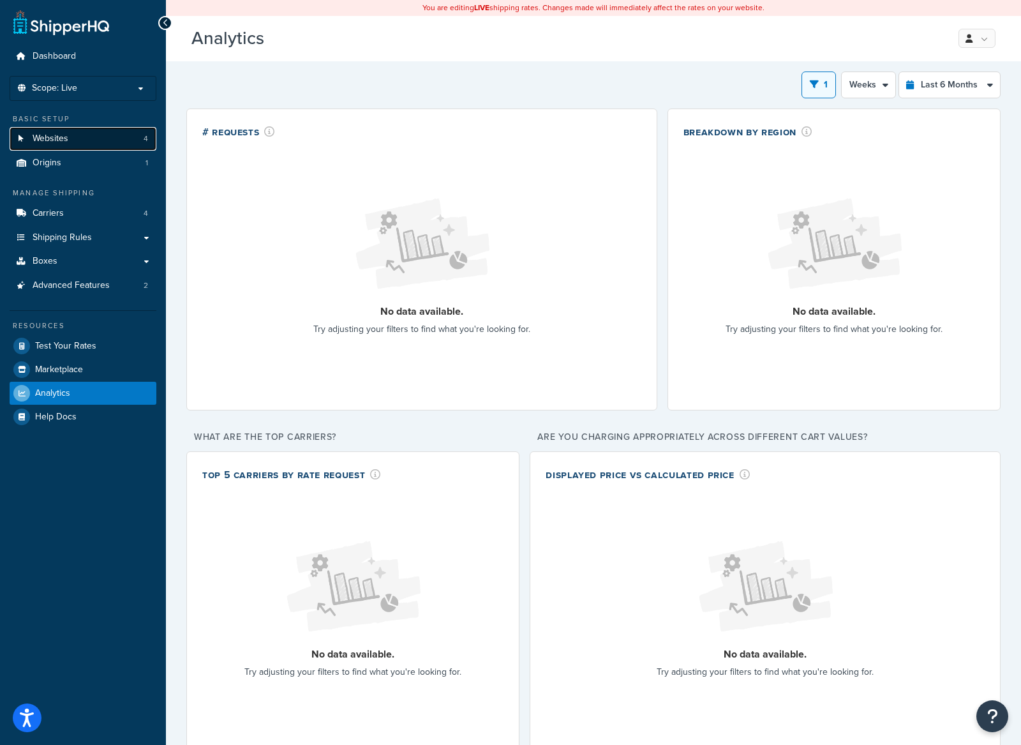
click at [81, 142] on link "Websites 4" at bounding box center [83, 139] width 147 height 24
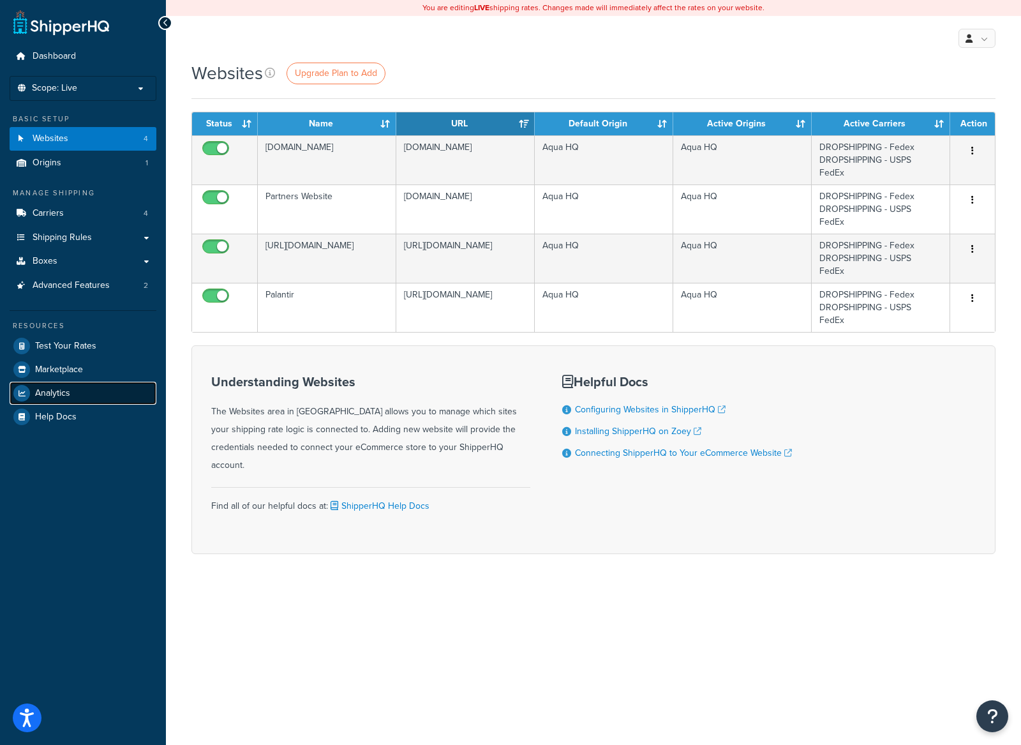
click at [101, 395] on link "Analytics" at bounding box center [83, 393] width 147 height 23
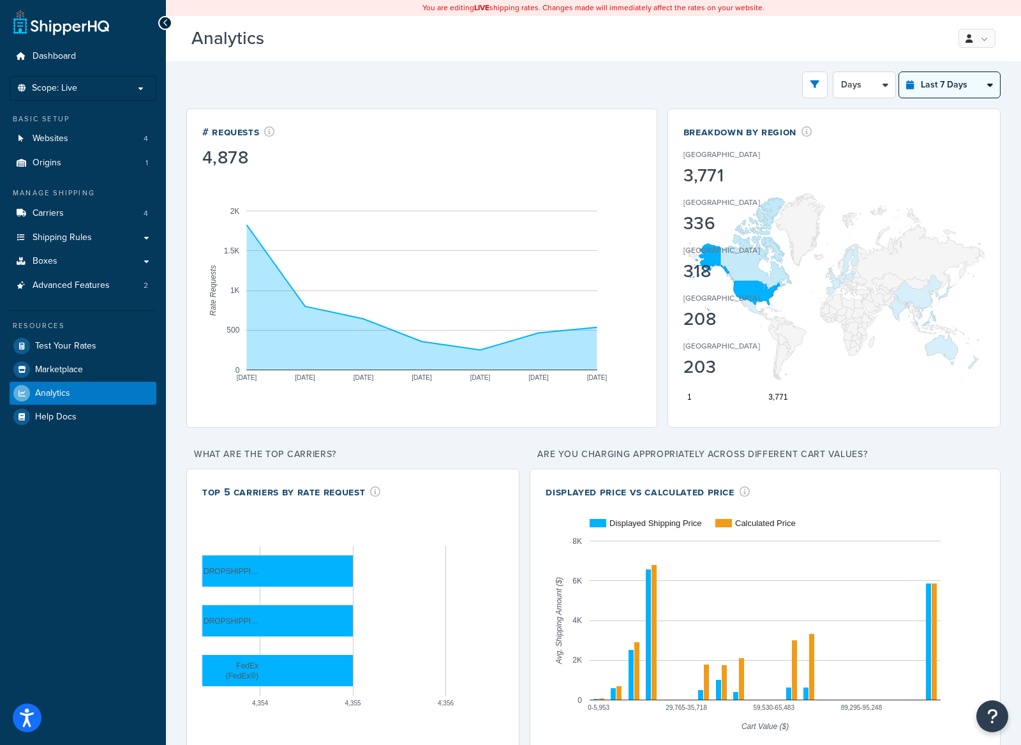
click at [919, 91] on select "Last 24 Hours Last 7 Days Last 30 Days Last 3 Months Last 6 Months Last 12 Mont…" at bounding box center [949, 85] width 101 height 26
select select "last_6_months"
click at [899, 72] on select "Last 24 Hours Last 7 Days Last 30 Days Last 3 Months Last 6 Months Last 12 Mont…" at bounding box center [949, 85] width 101 height 26
select select "1w"
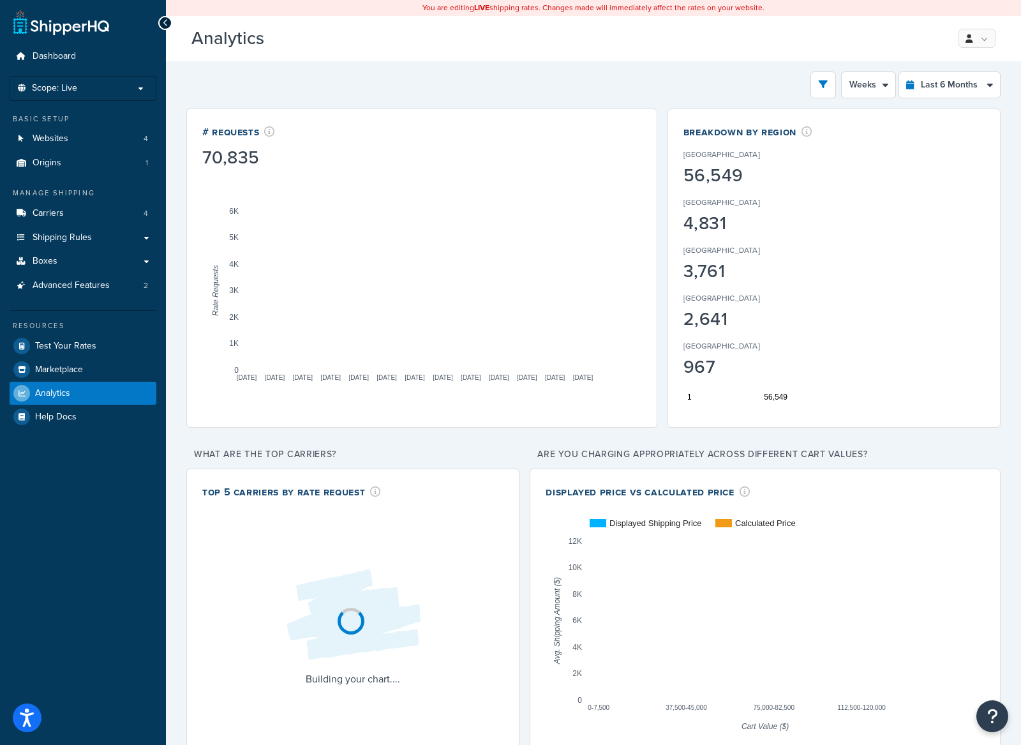
click at [820, 84] on icon "open filter drawer" at bounding box center [823, 84] width 9 height 9
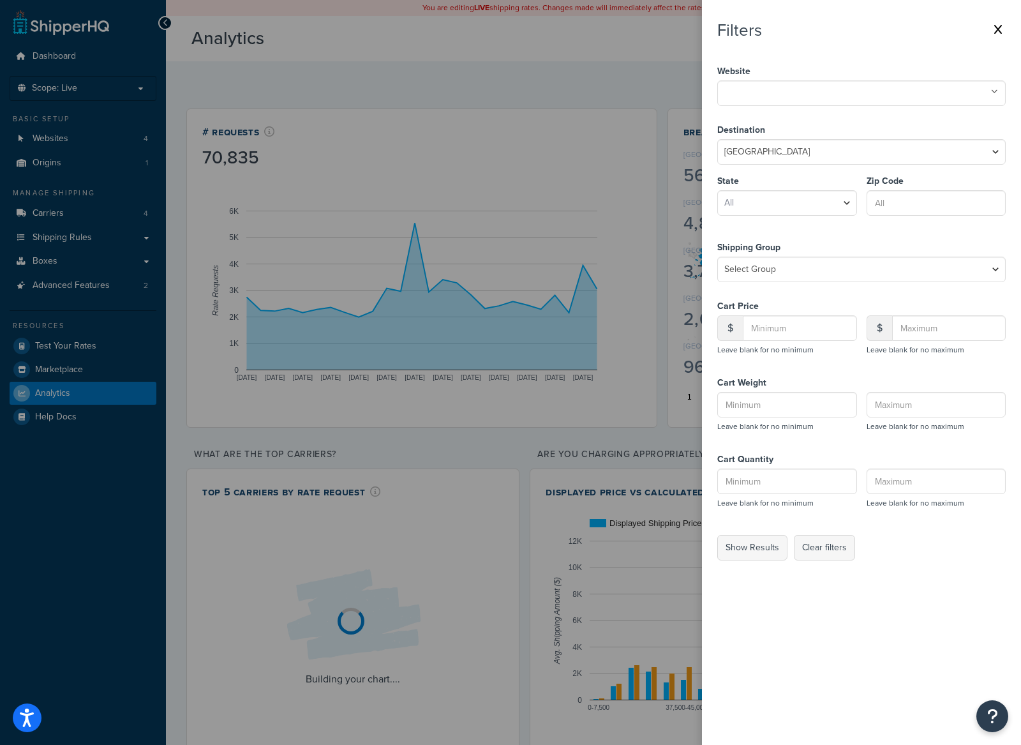
click at [822, 87] on ul at bounding box center [861, 93] width 288 height 26
click at [751, 542] on button "Show Results" at bounding box center [752, 548] width 70 height 26
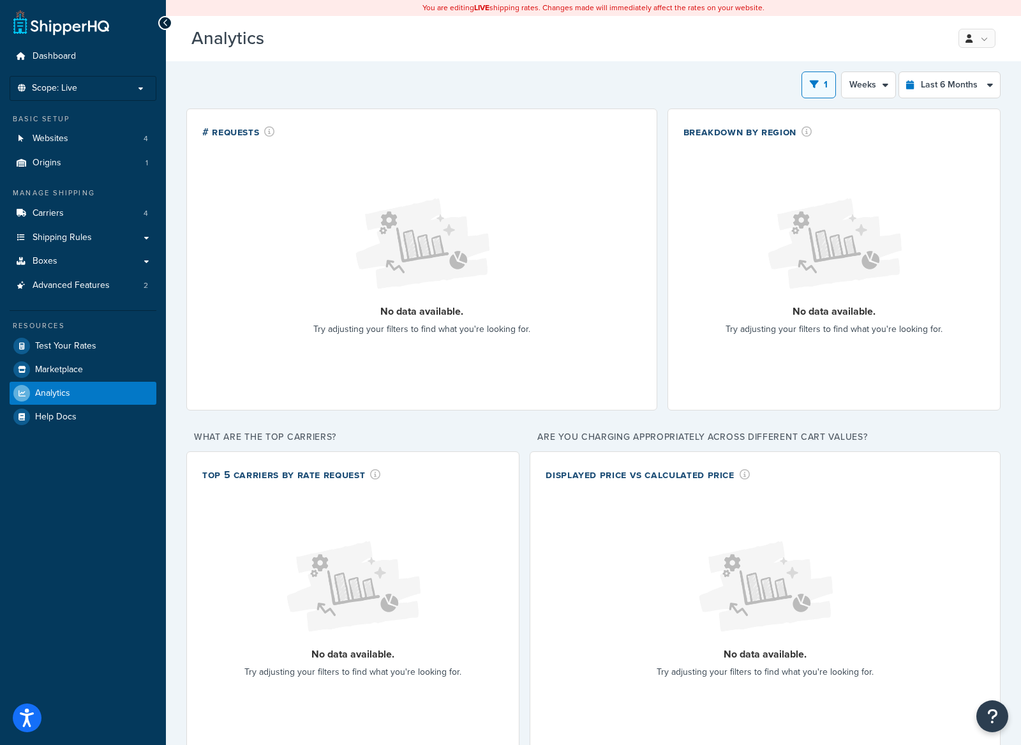
click at [506, 56] on div "Analytics Beta My Profile Billing Global Settings Contact Us Logout" at bounding box center [593, 38] width 855 height 45
